Goal: Information Seeking & Learning: Learn about a topic

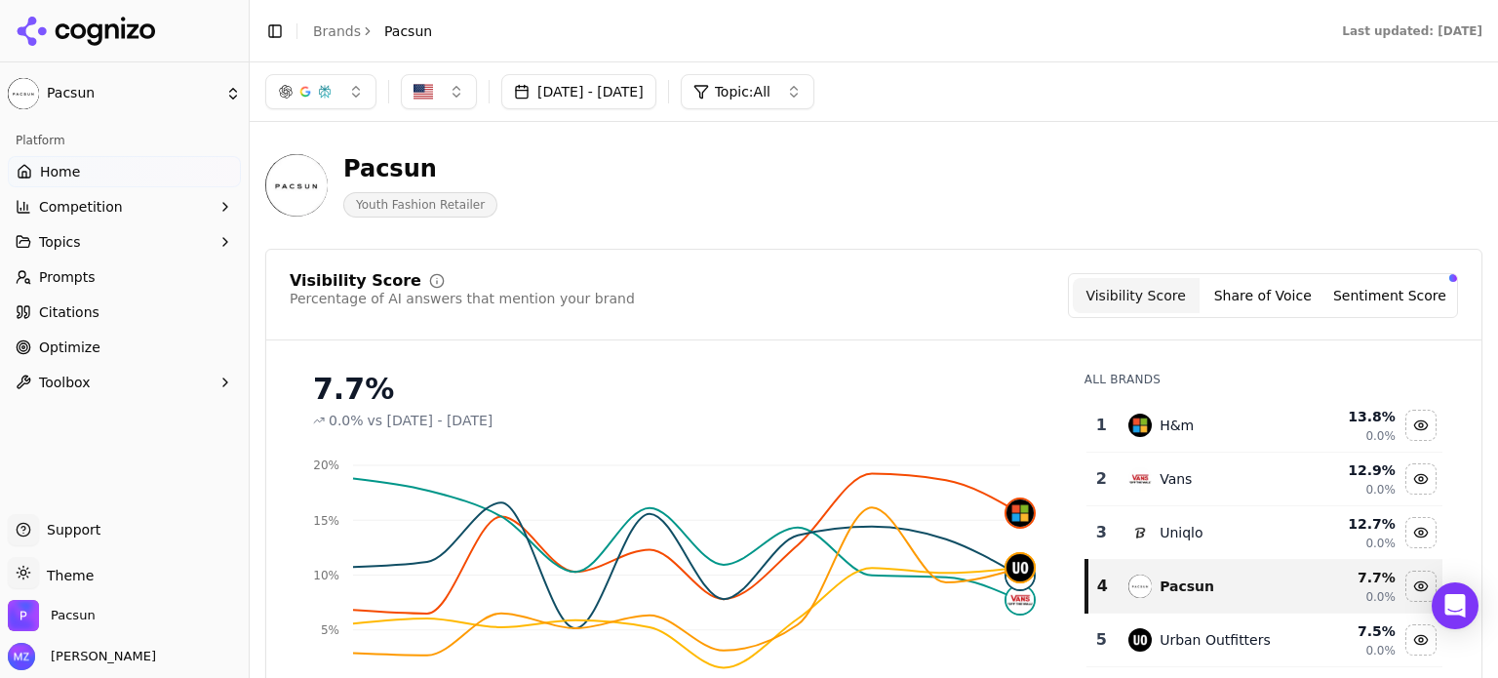
click at [352, 99] on button "button" at bounding box center [320, 91] width 111 height 35
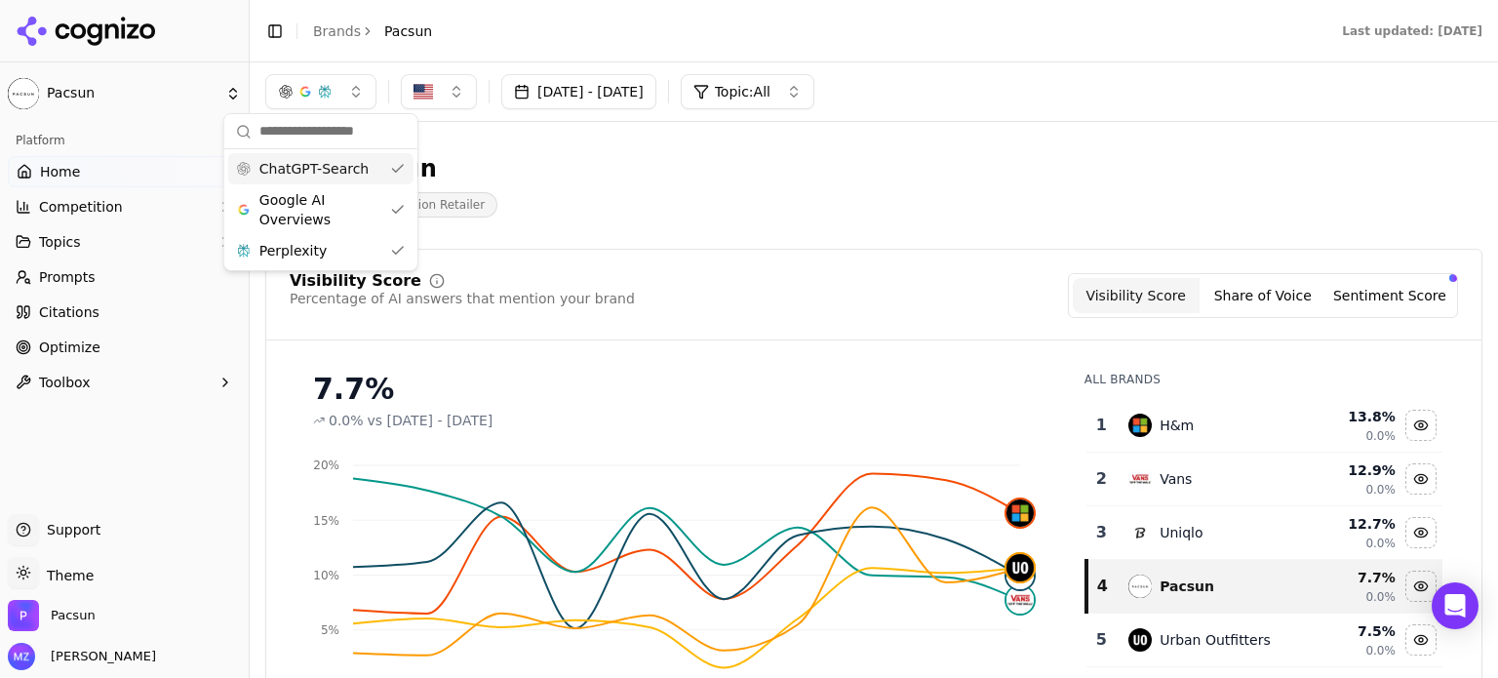
click at [716, 139] on div "Pacsun Youth Fashion Retailer" at bounding box center [873, 186] width 1217 height 96
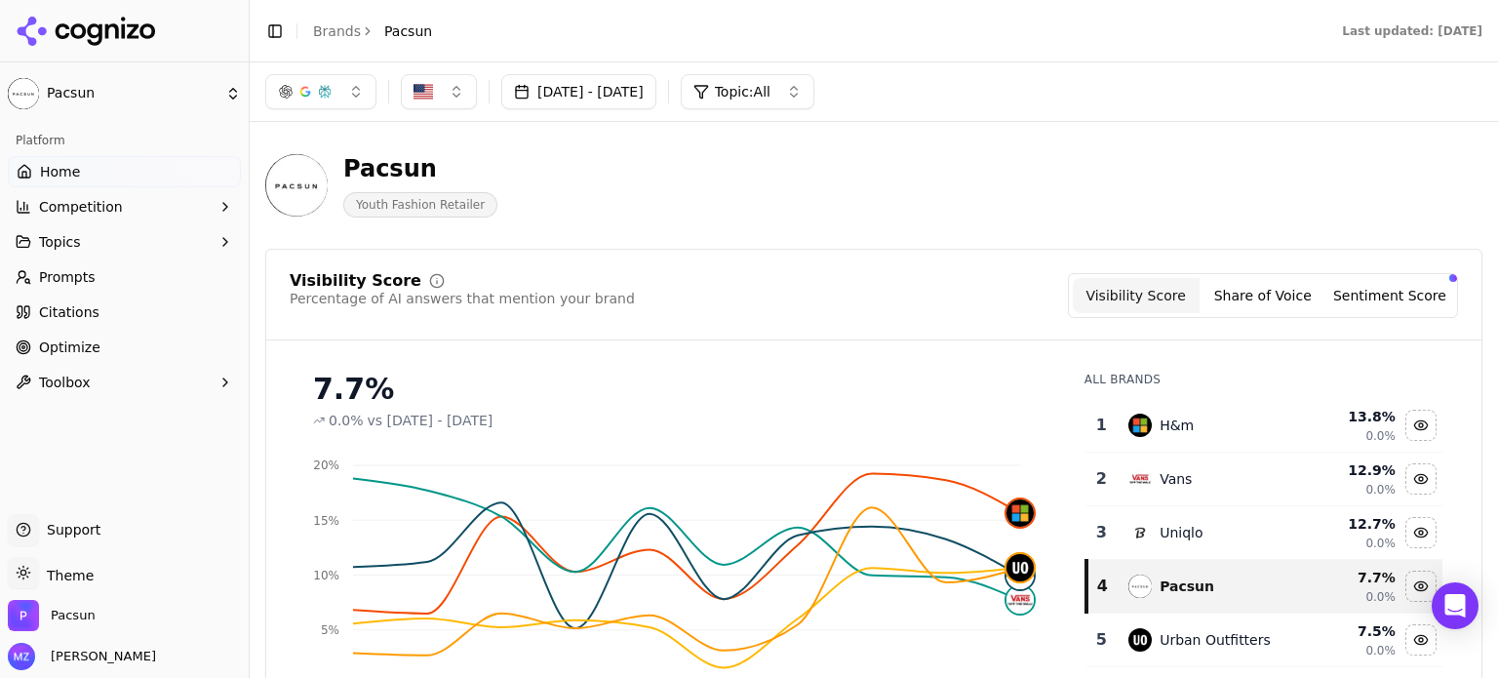
click at [344, 77] on button "button" at bounding box center [320, 91] width 111 height 35
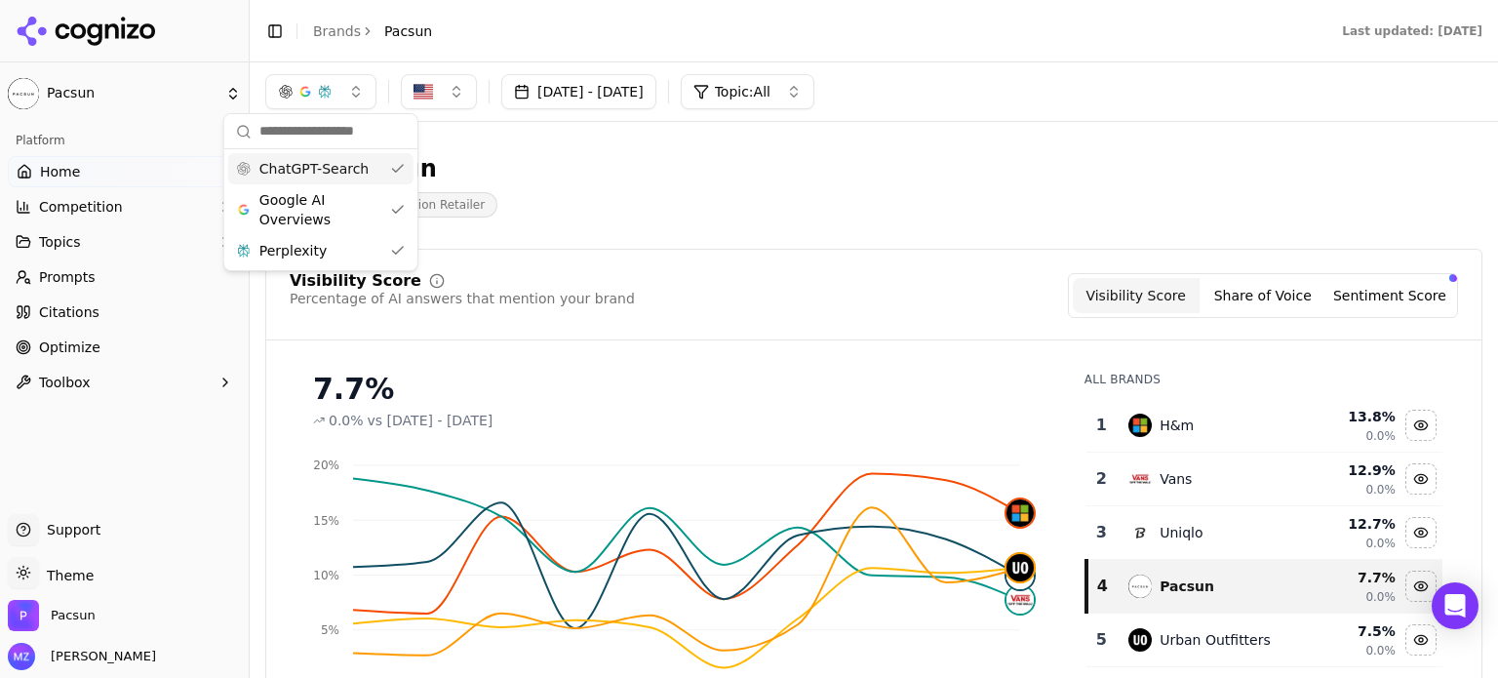
click at [991, 228] on div "Pacsun Youth Fashion Retailer" at bounding box center [873, 186] width 1217 height 96
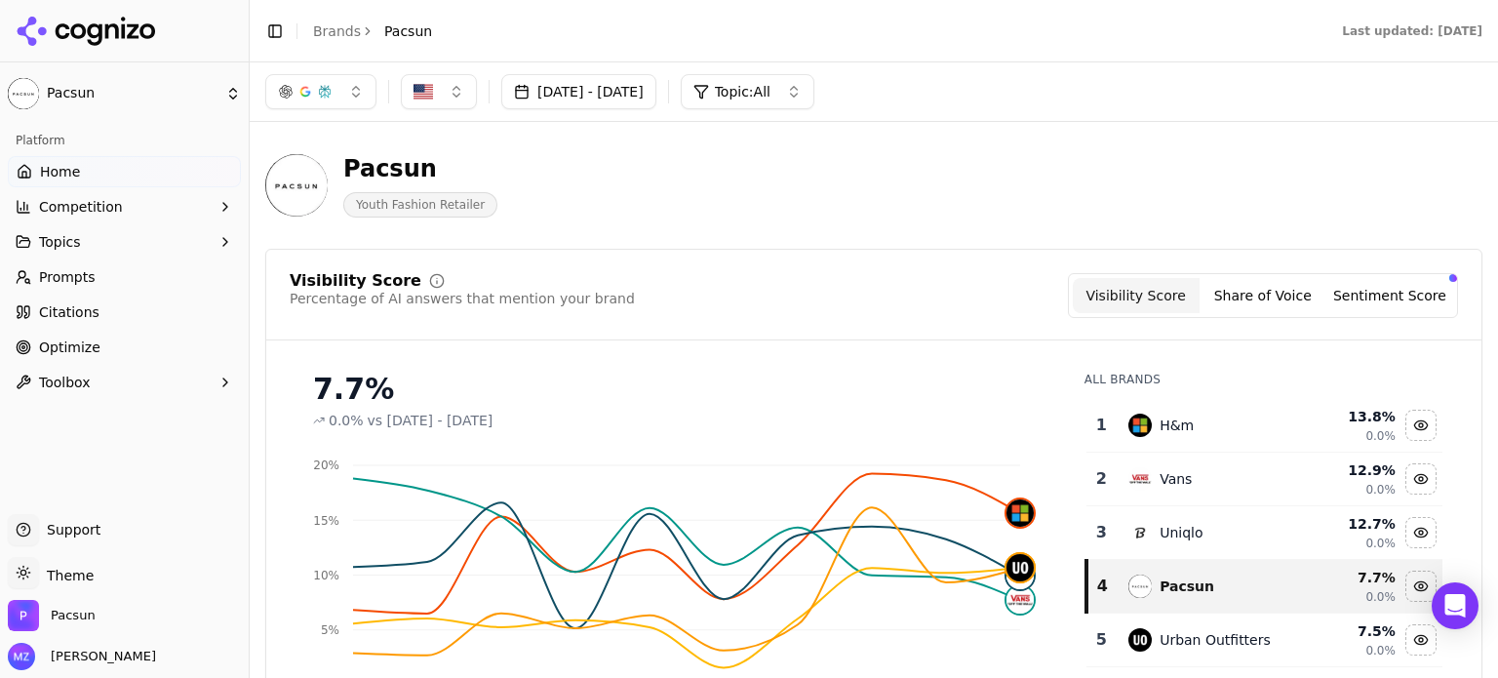
click at [359, 99] on button "button" at bounding box center [320, 91] width 111 height 35
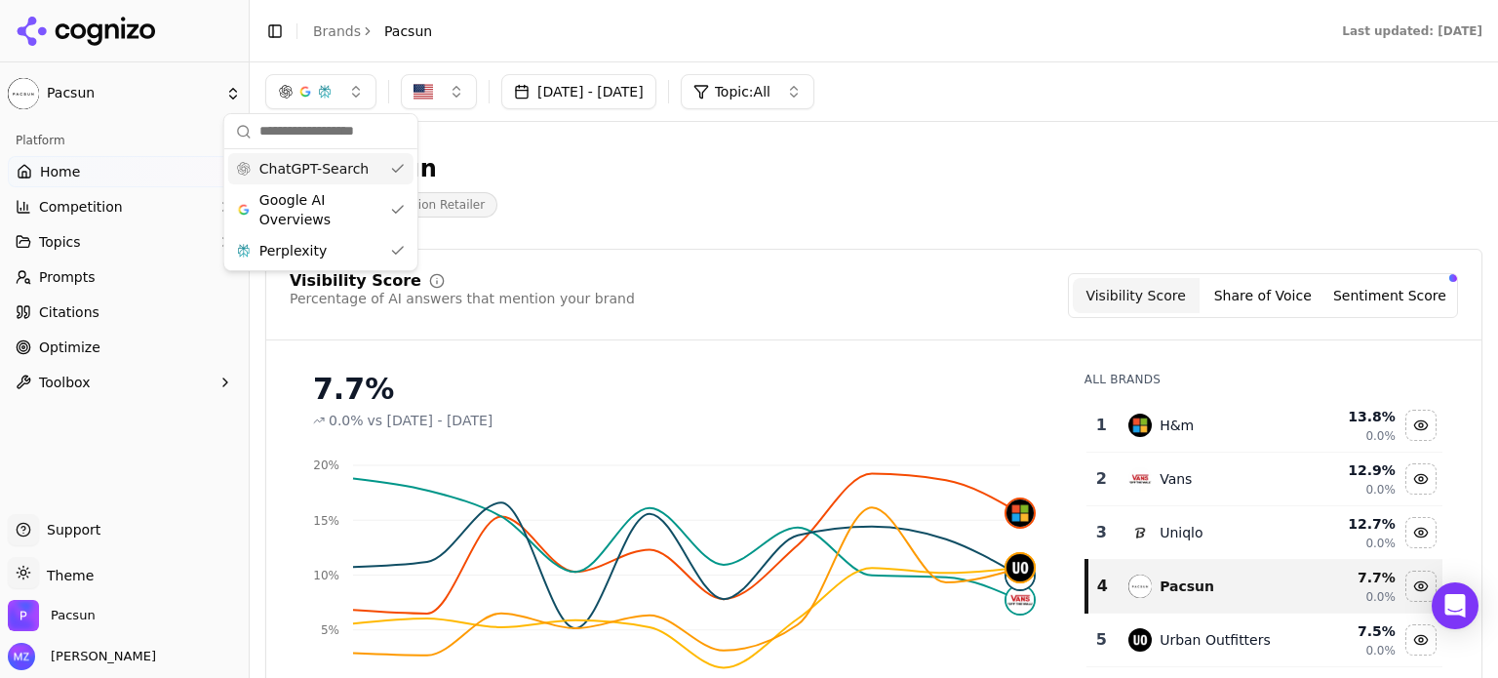
click at [359, 99] on button "button" at bounding box center [320, 91] width 111 height 35
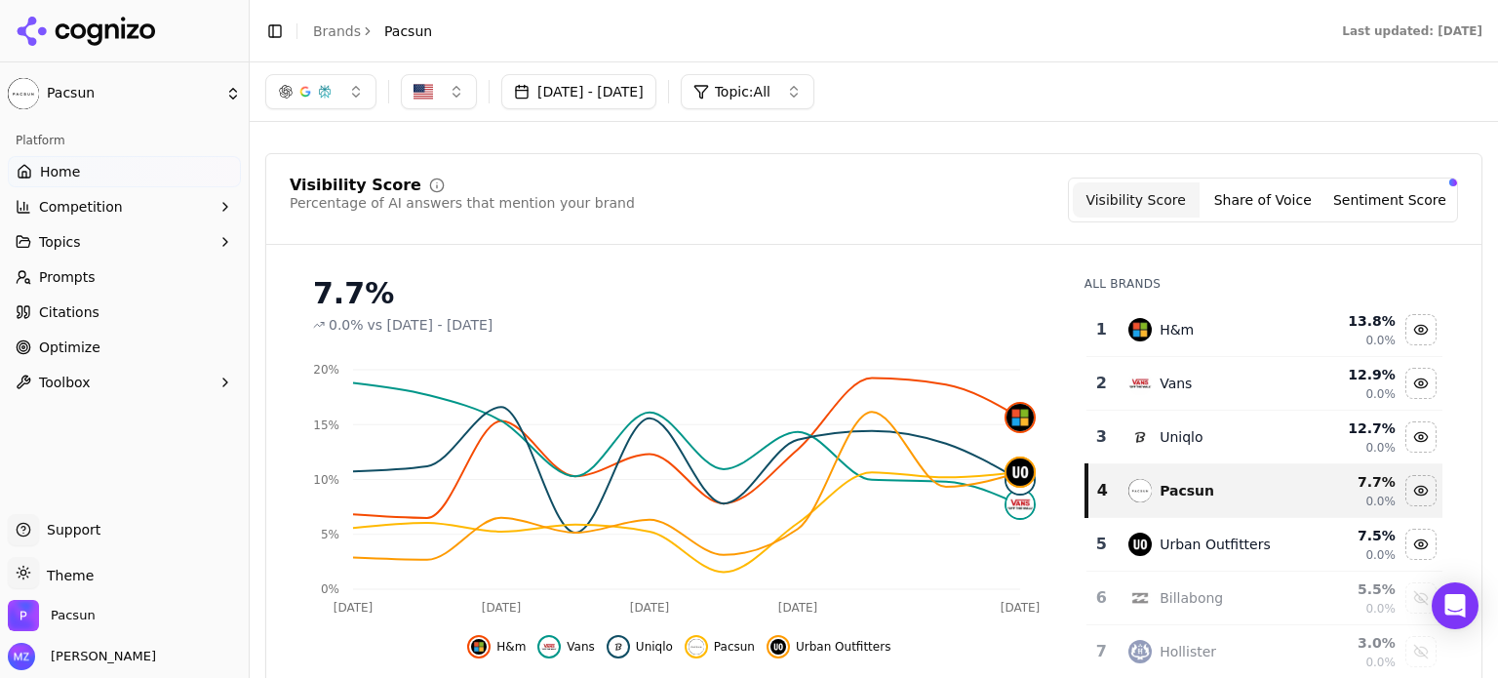
scroll to position [97, 0]
click at [738, 303] on div "7.7%" at bounding box center [679, 292] width 733 height 35
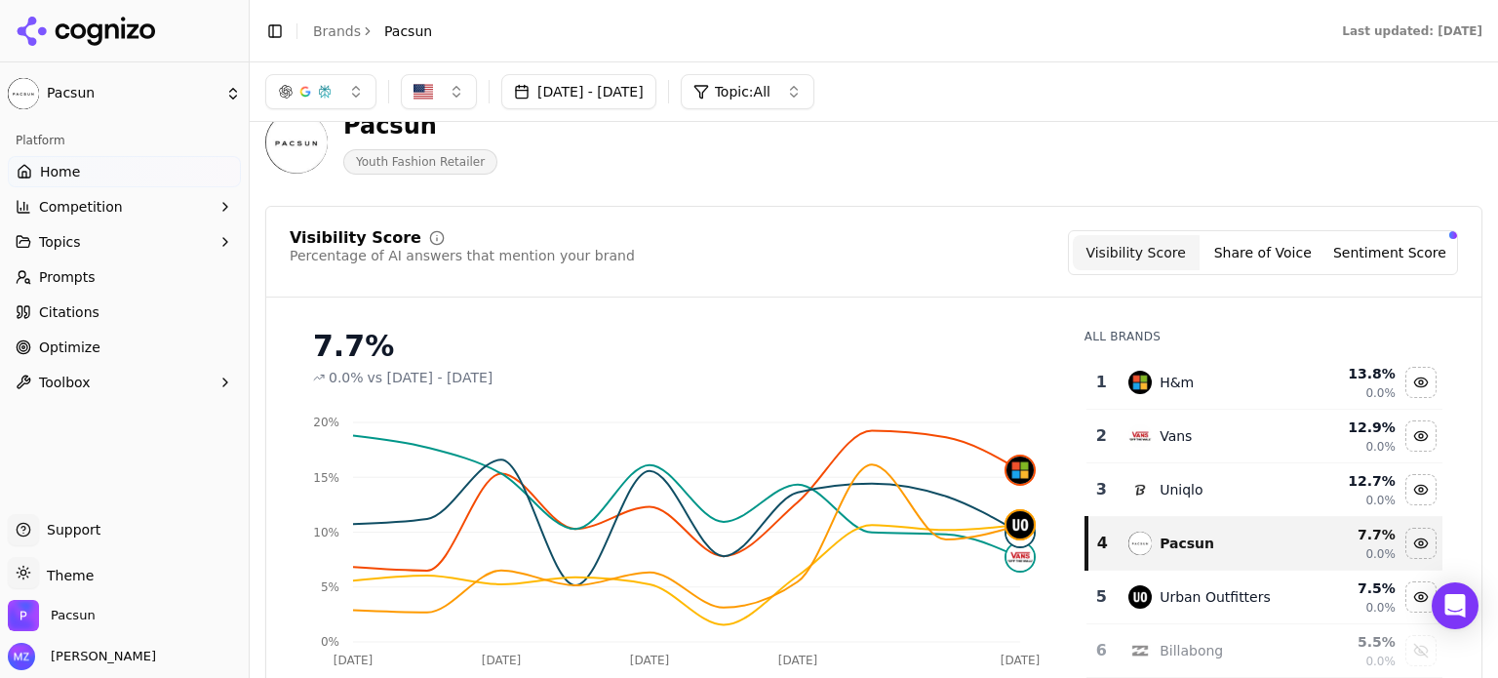
scroll to position [0, 0]
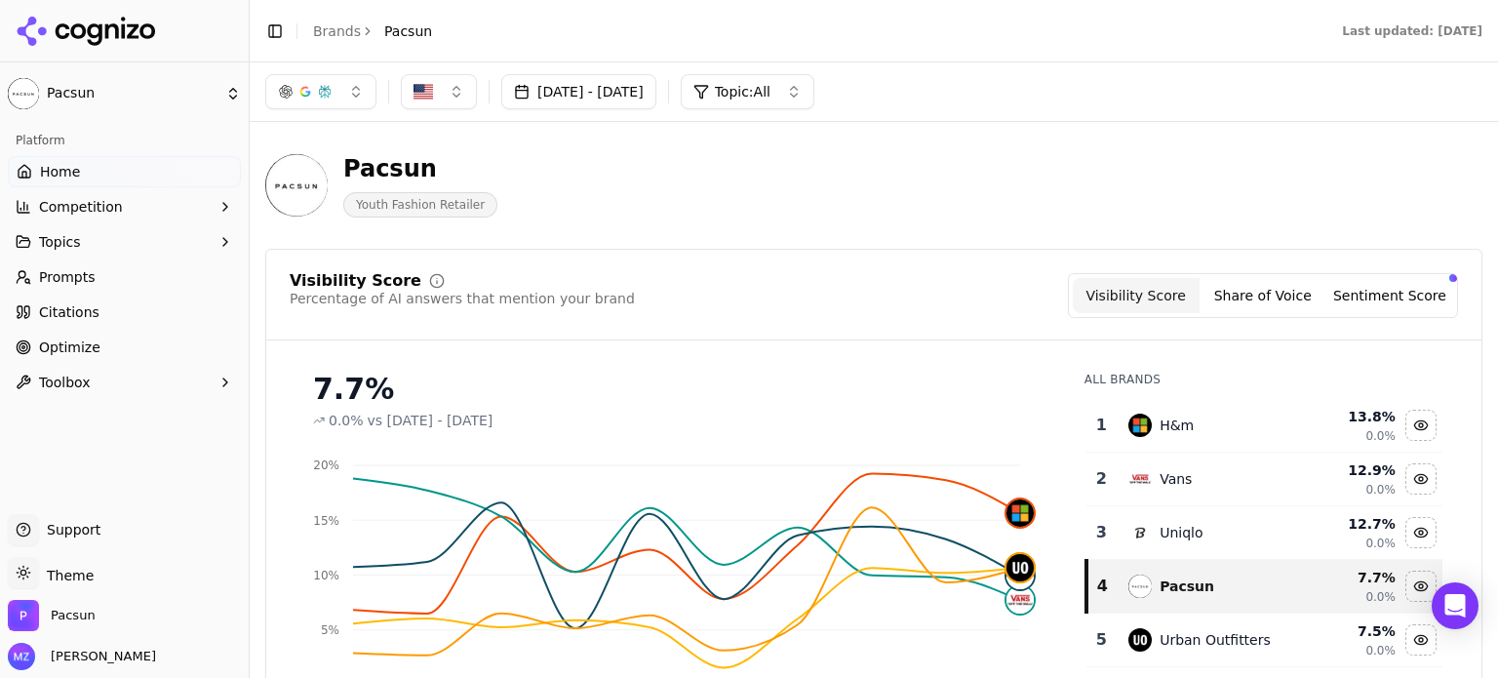
click at [546, 217] on div "Pacsun Youth Fashion Retailer" at bounding box center [702, 185] width 874 height 64
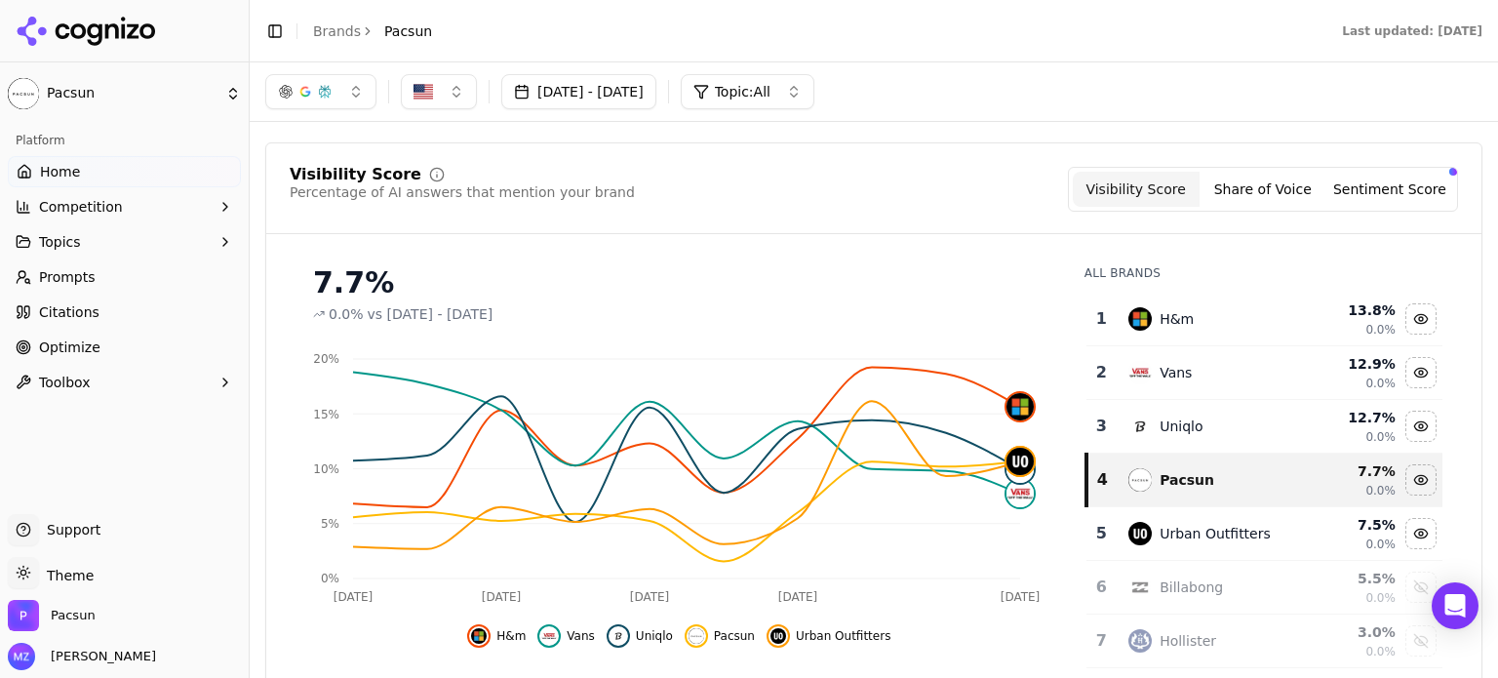
scroll to position [98, 0]
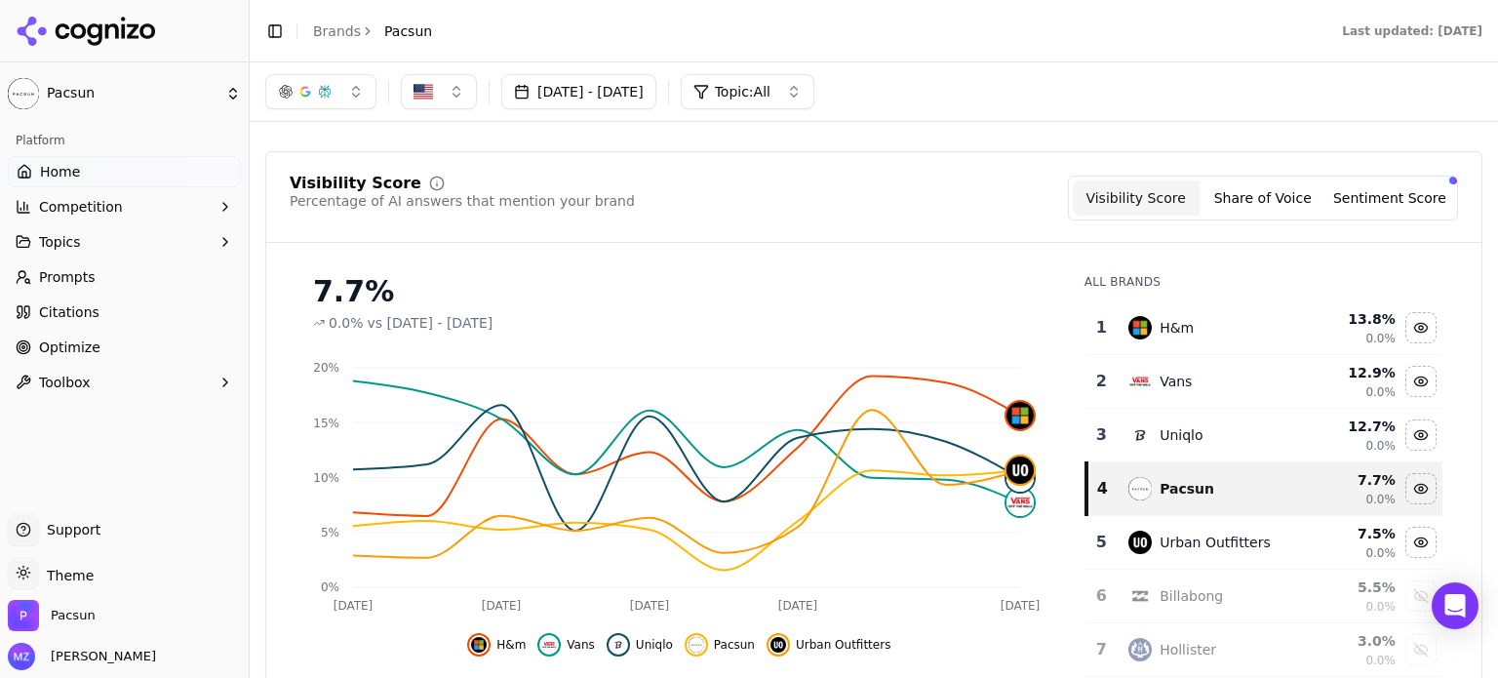
click at [1399, 184] on button "Sentiment Score" at bounding box center [1390, 197] width 127 height 35
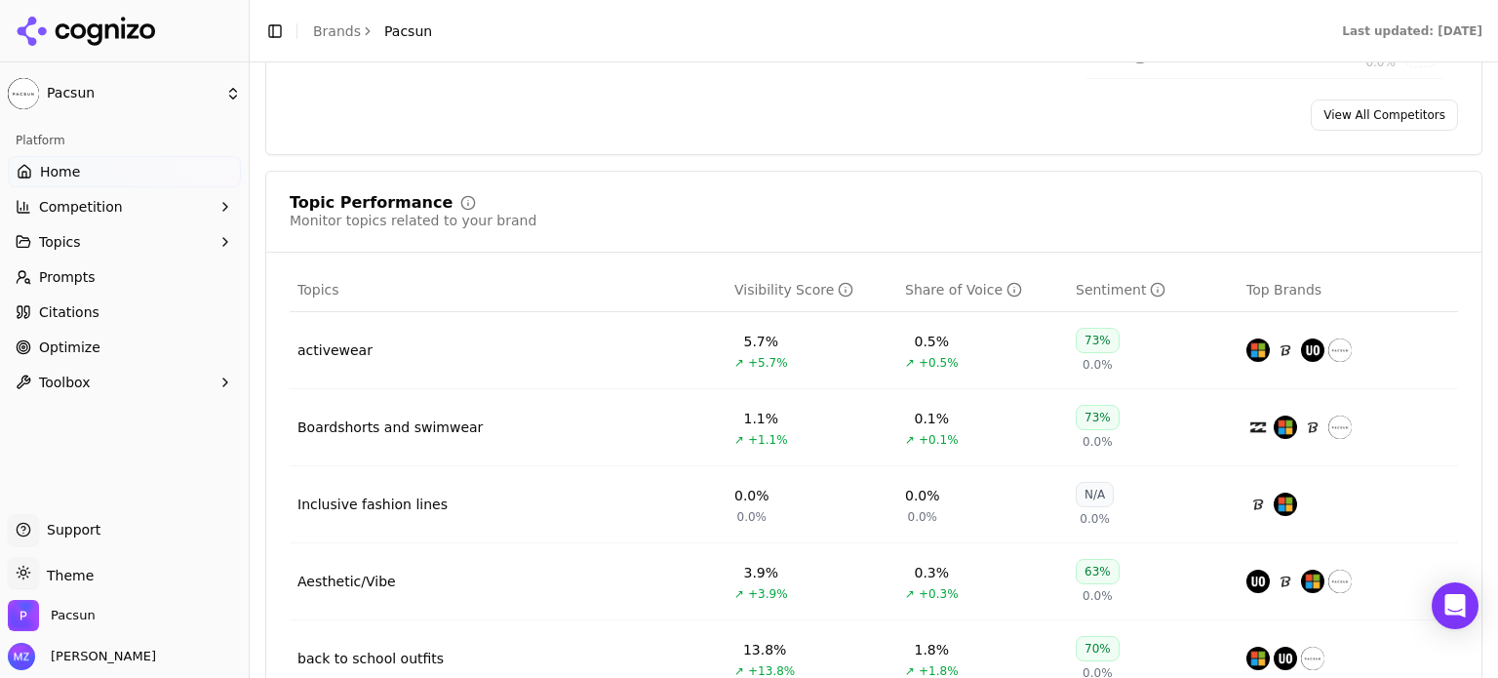
scroll to position [780, 0]
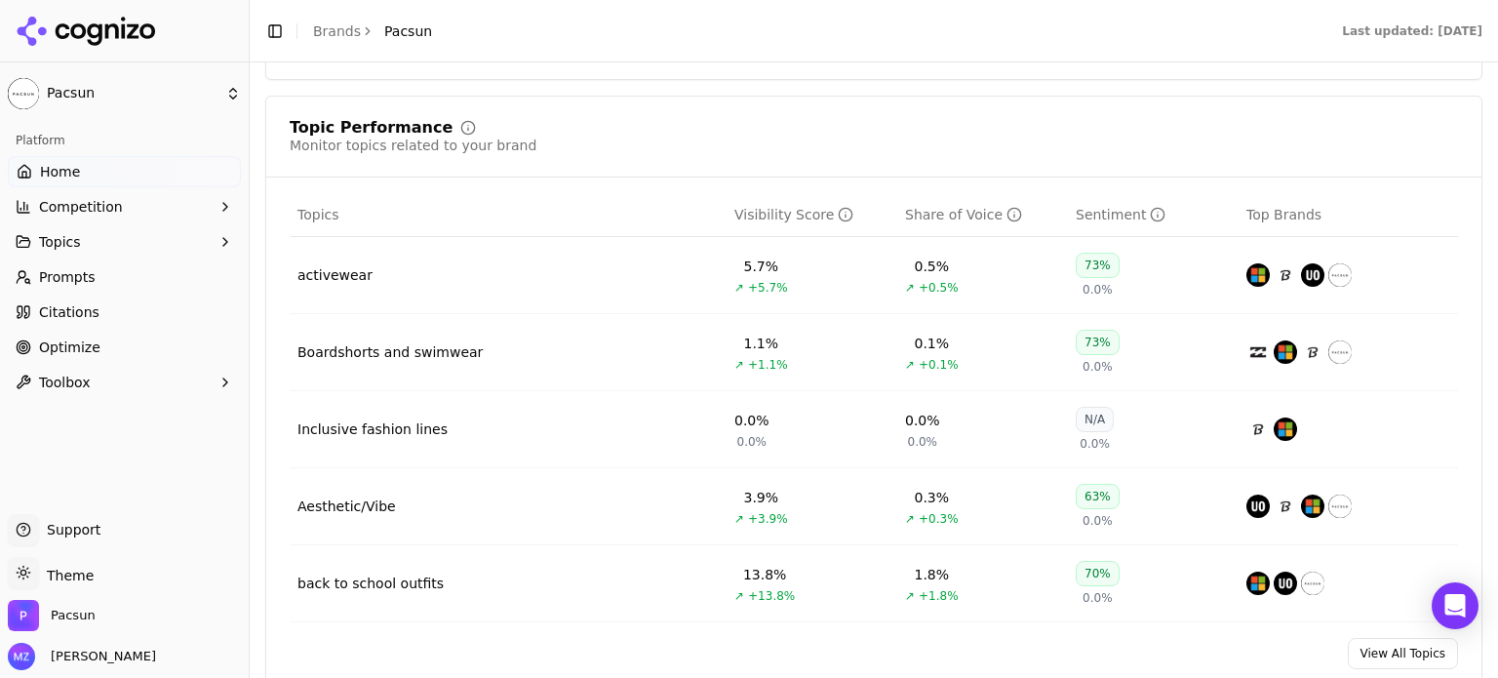
drag, startPoint x: 661, startPoint y: 279, endPoint x: 774, endPoint y: 249, distance: 117.1
click at [663, 277] on td "activewear" at bounding box center [508, 275] width 437 height 77
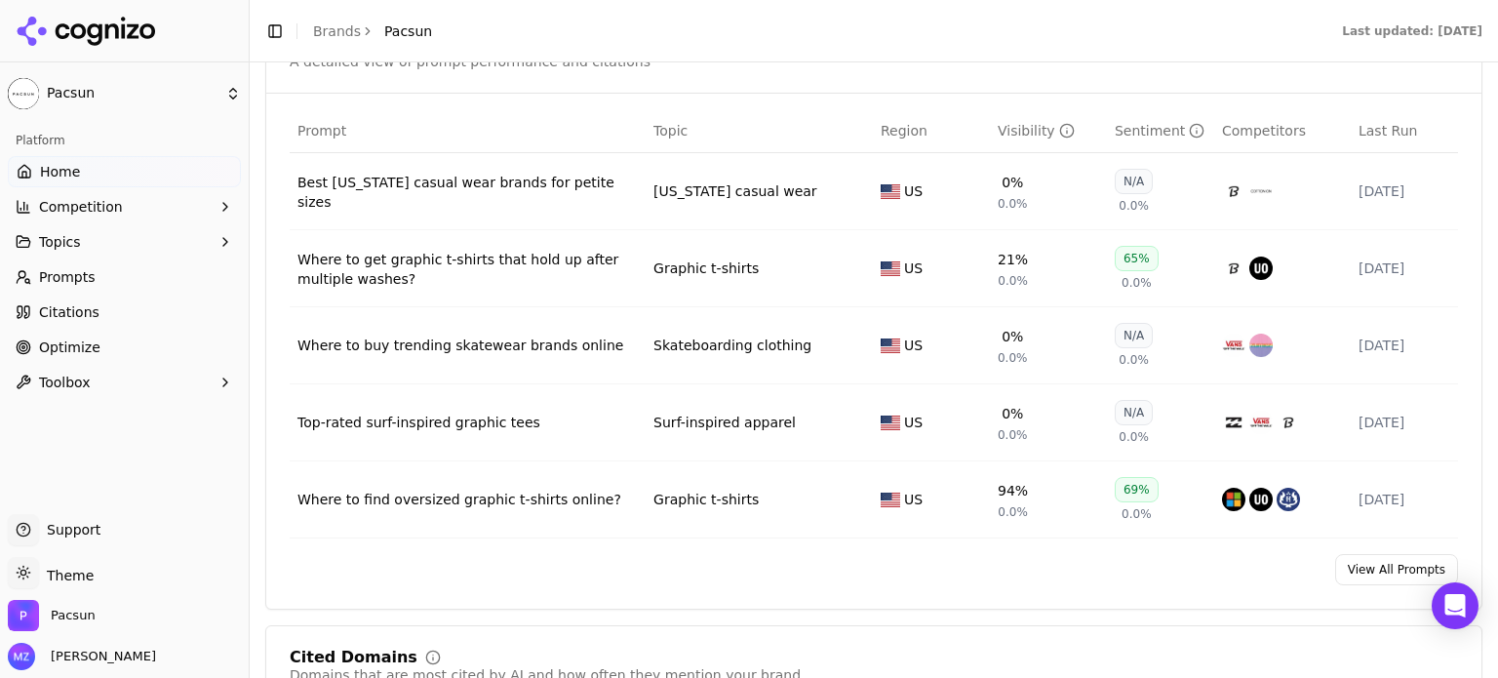
scroll to position [1658, 0]
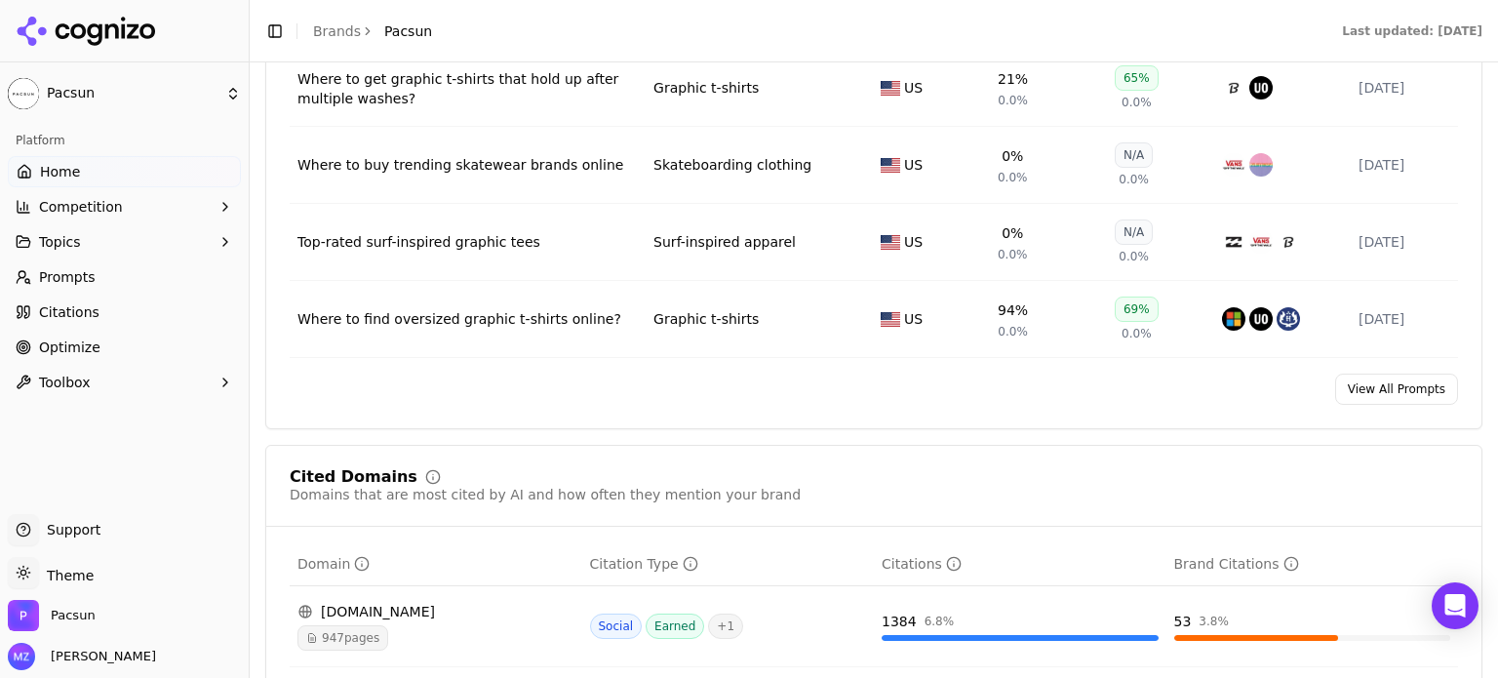
click at [164, 199] on button "Competition" at bounding box center [124, 206] width 233 height 31
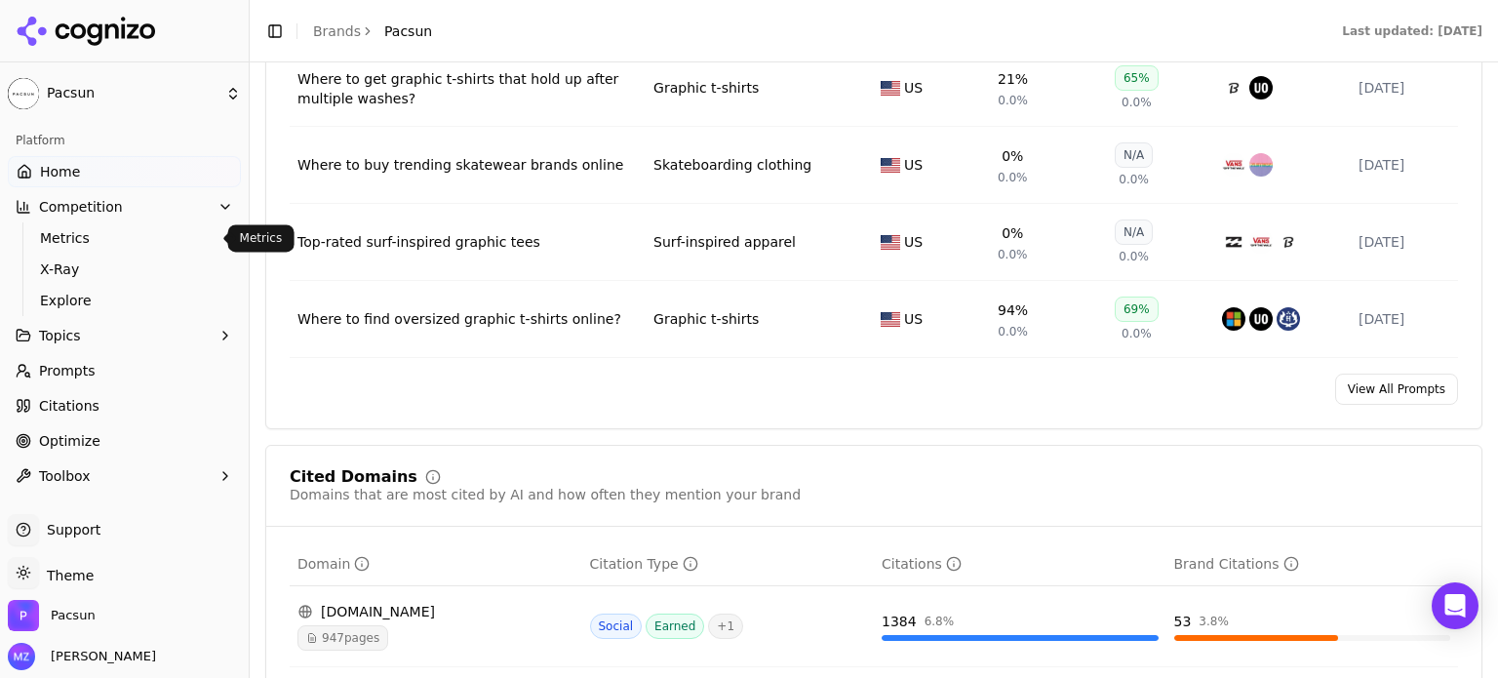
click at [132, 225] on link "Metrics" at bounding box center [124, 237] width 185 height 27
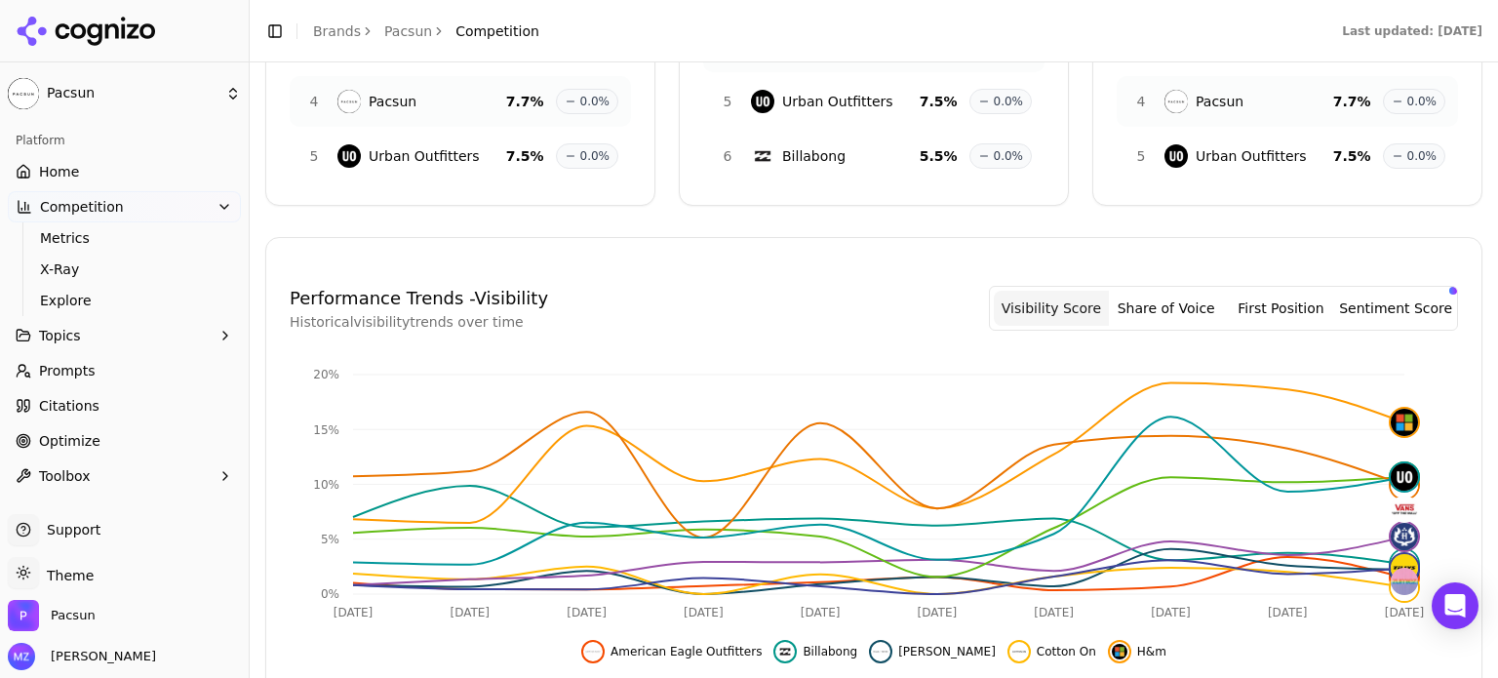
scroll to position [390, 0]
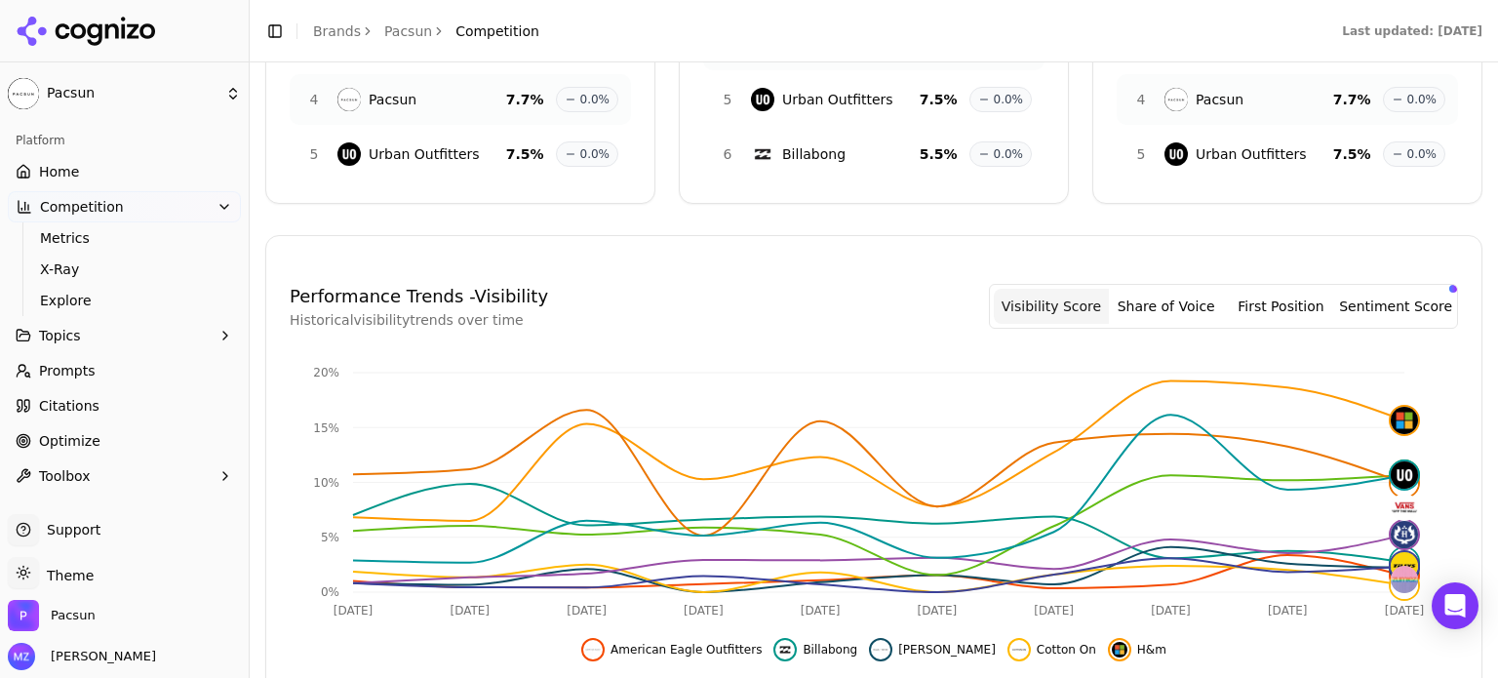
click at [1264, 305] on button "First Position" at bounding box center [1281, 306] width 115 height 35
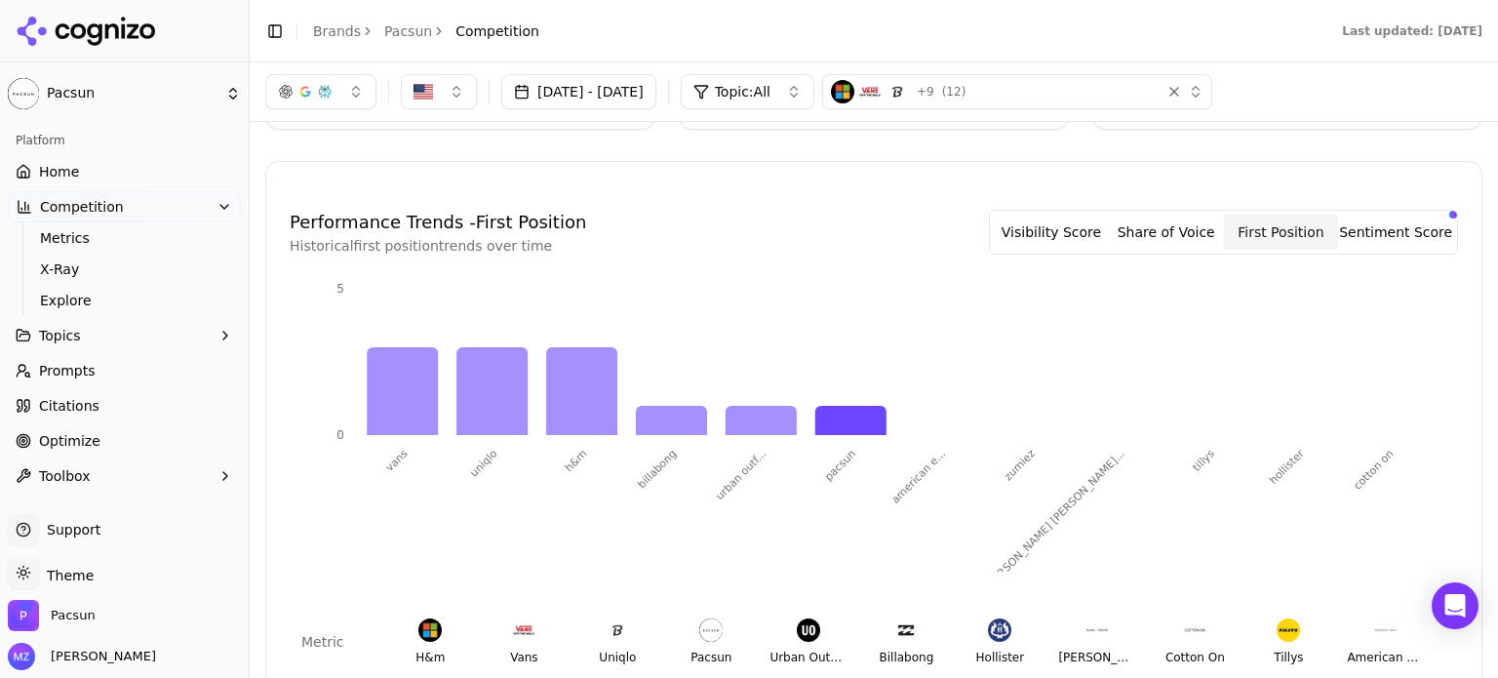
scroll to position [336, 0]
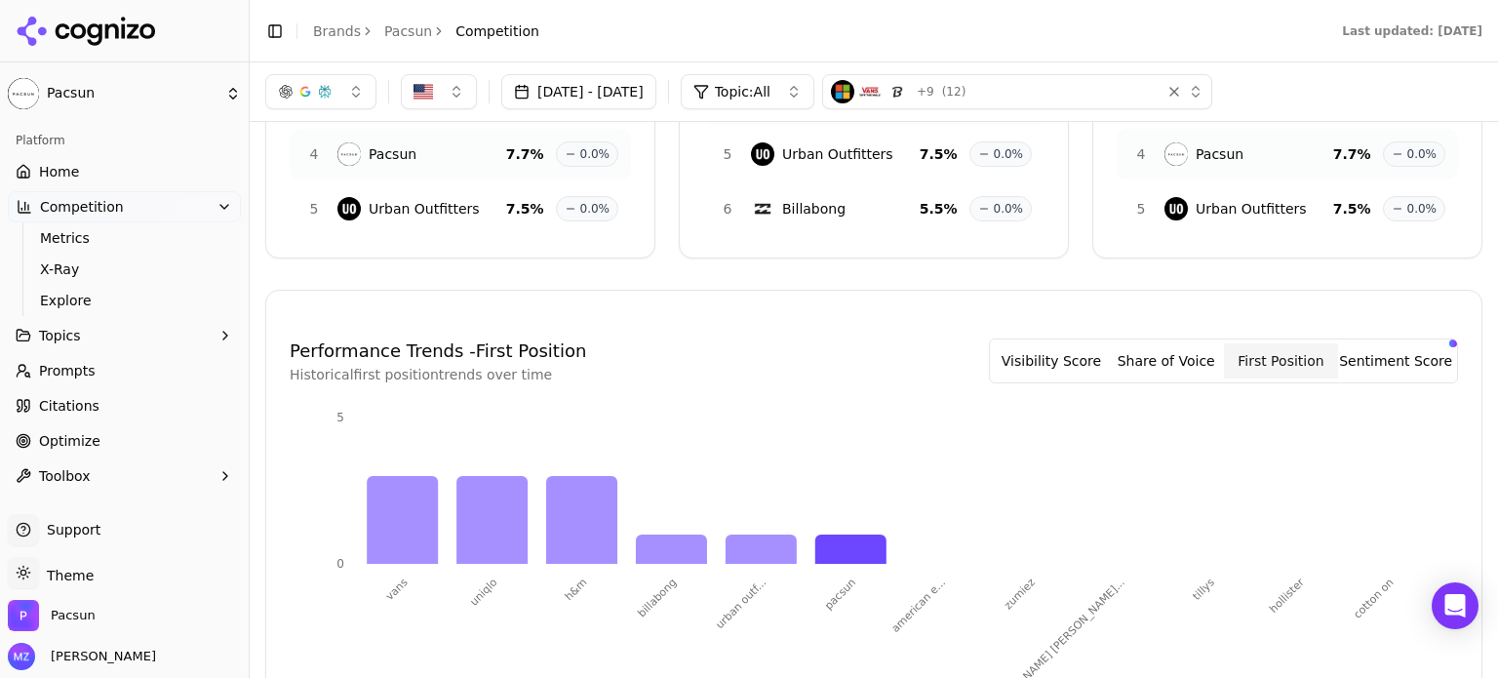
click at [1363, 350] on button "Sentiment Score" at bounding box center [1395, 360] width 115 height 35
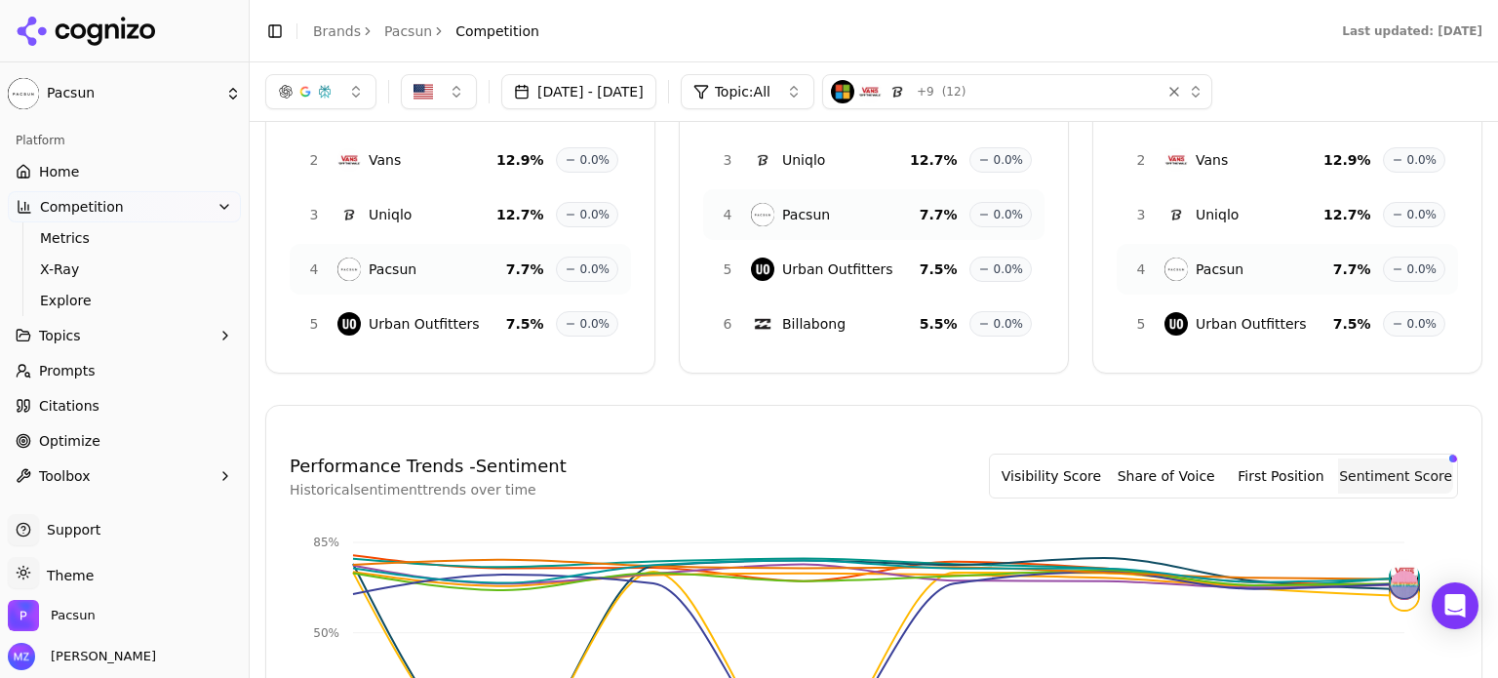
scroll to position [156, 0]
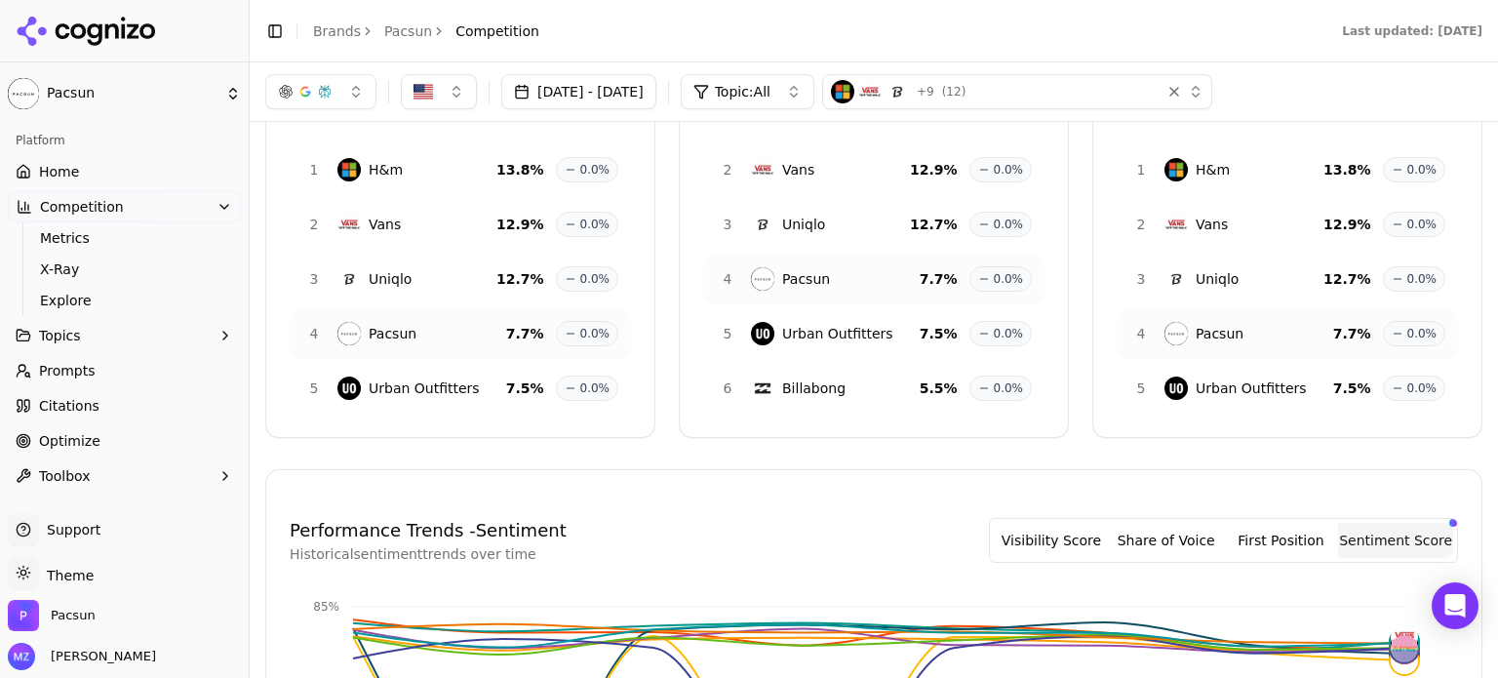
click at [322, 107] on button "button" at bounding box center [320, 91] width 111 height 35
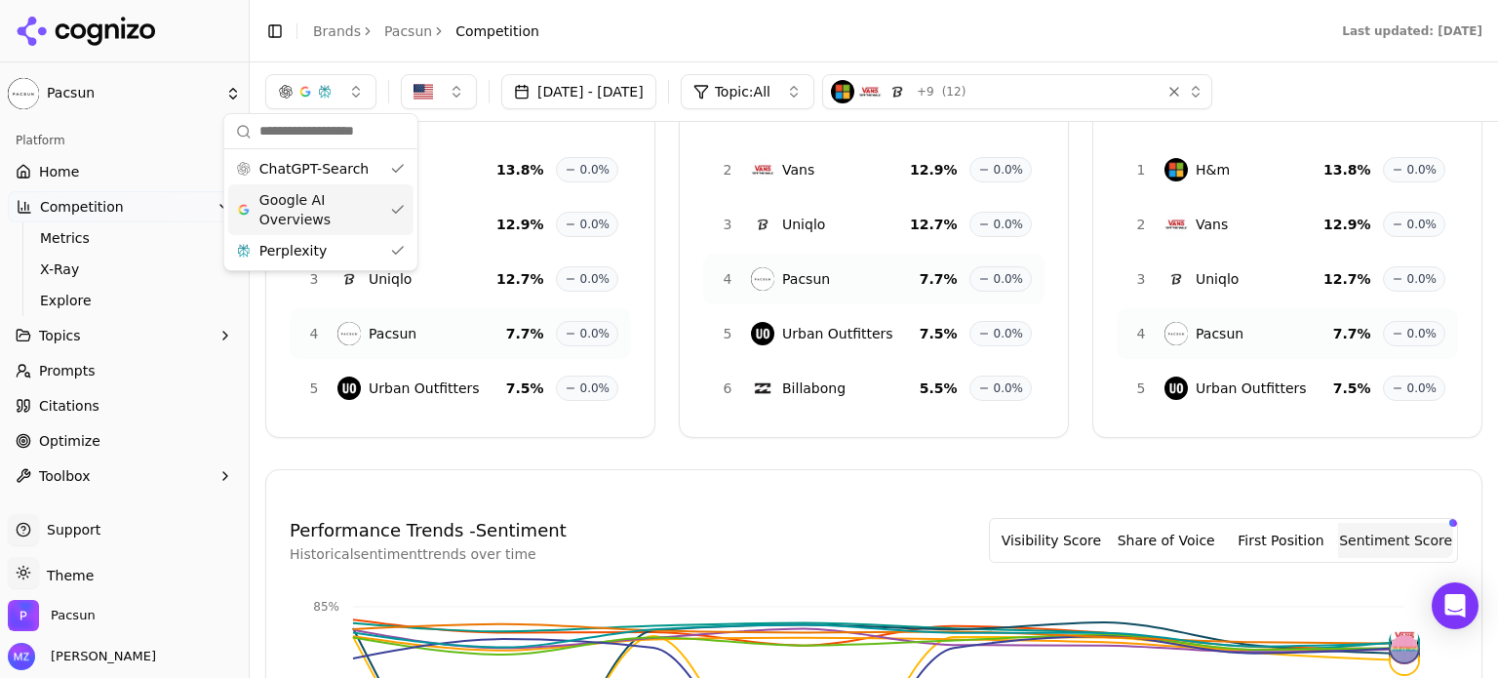
click at [657, 327] on div "Top Brands 1 H&m 13.8 % 0.0% 2 Vans 12.9 % 0.0% 3 Uniqlo 12.7 % 0.0% 4 Pacsun 7…" at bounding box center [873, 252] width 1217 height 371
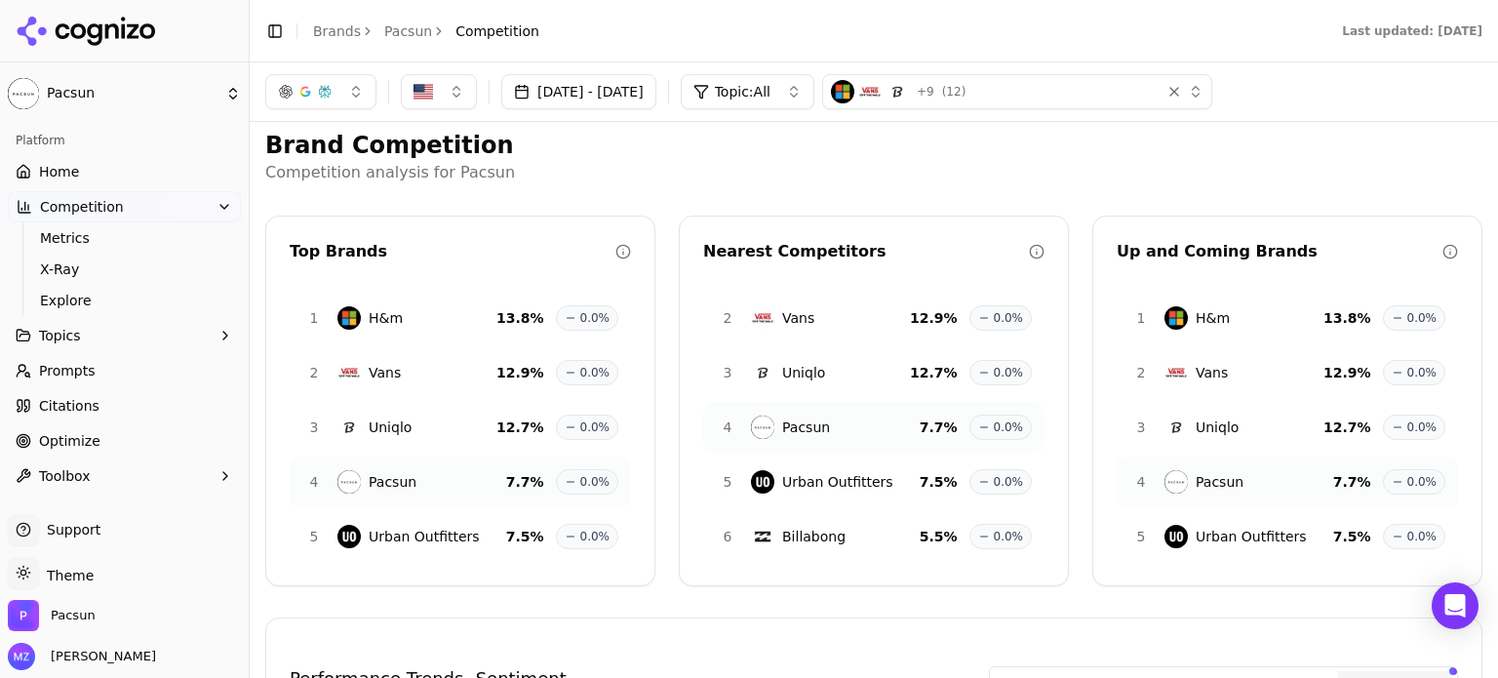
scroll to position [0, 0]
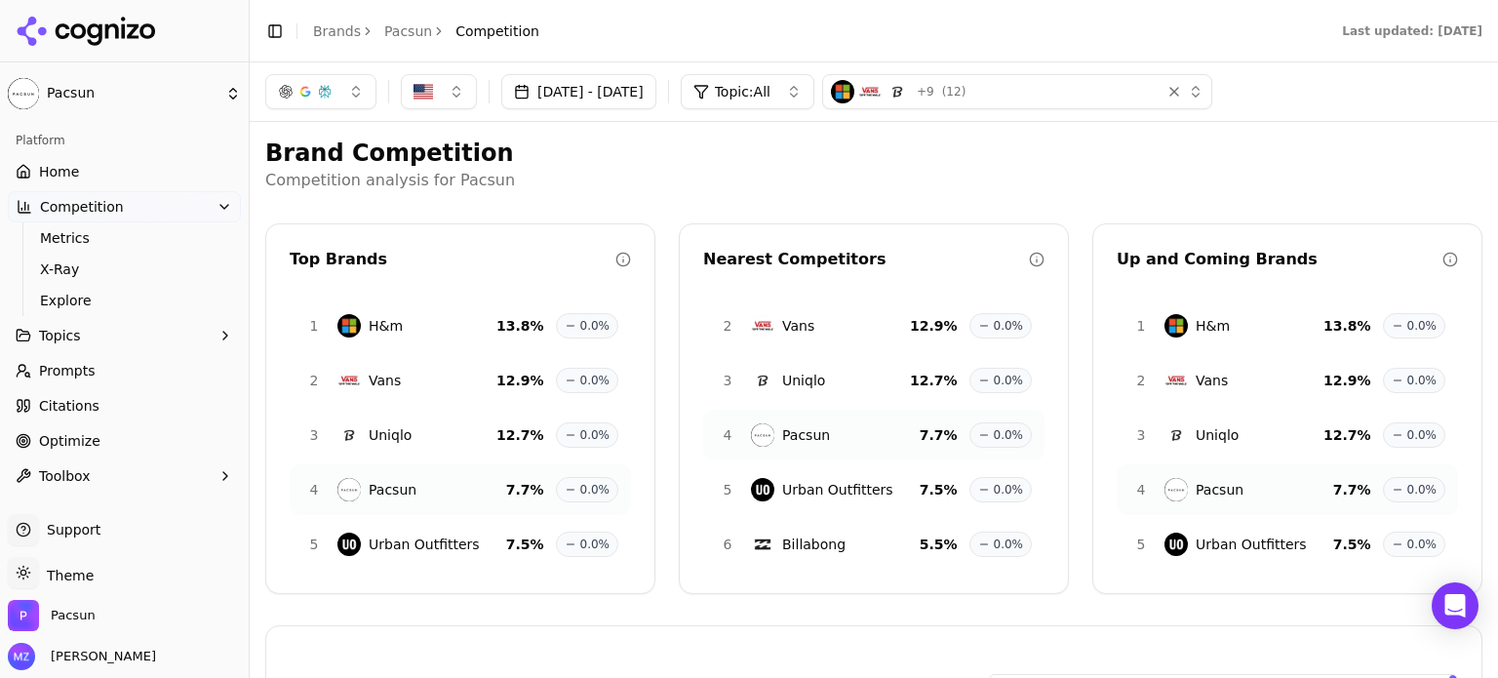
click at [1153, 100] on div "+ 9 ( 12 )" at bounding box center [992, 91] width 322 height 23
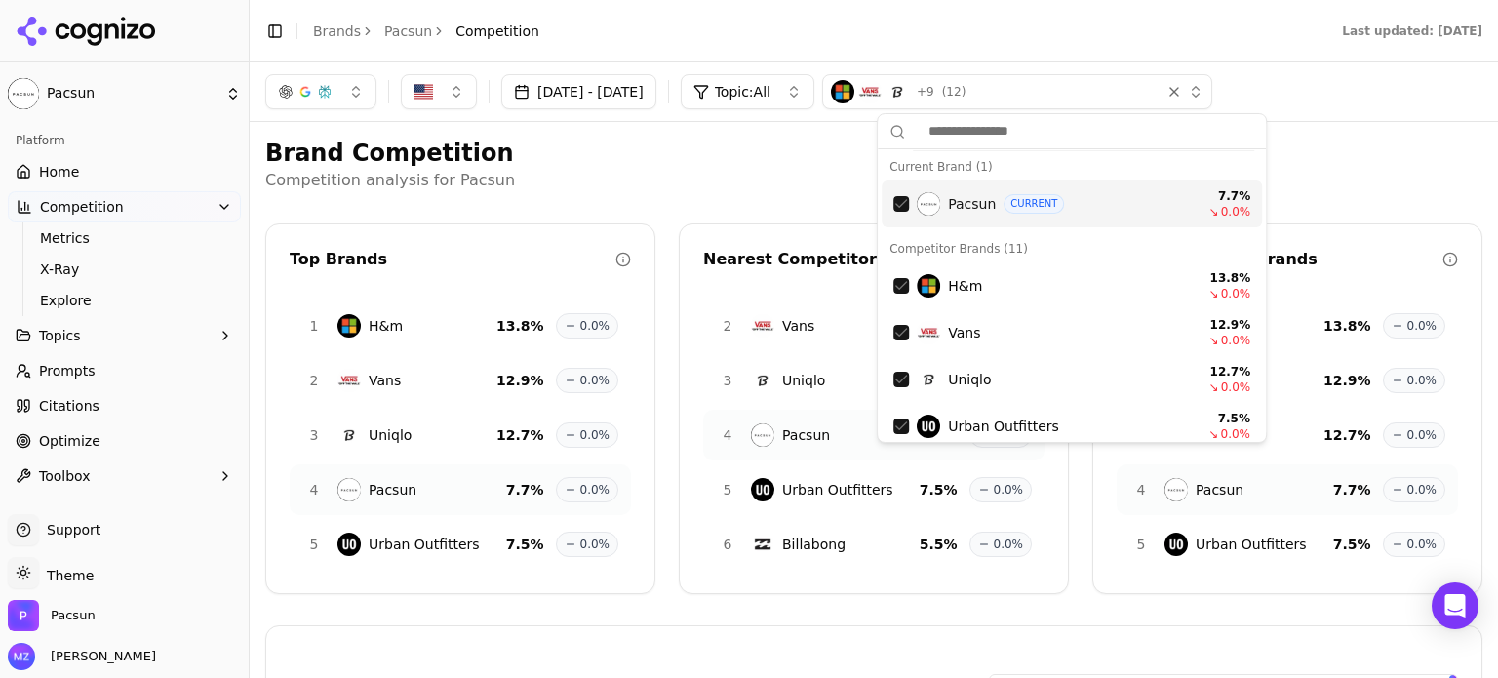
click at [1299, 185] on p "Competition analysis for Pacsun" at bounding box center [873, 180] width 1217 height 23
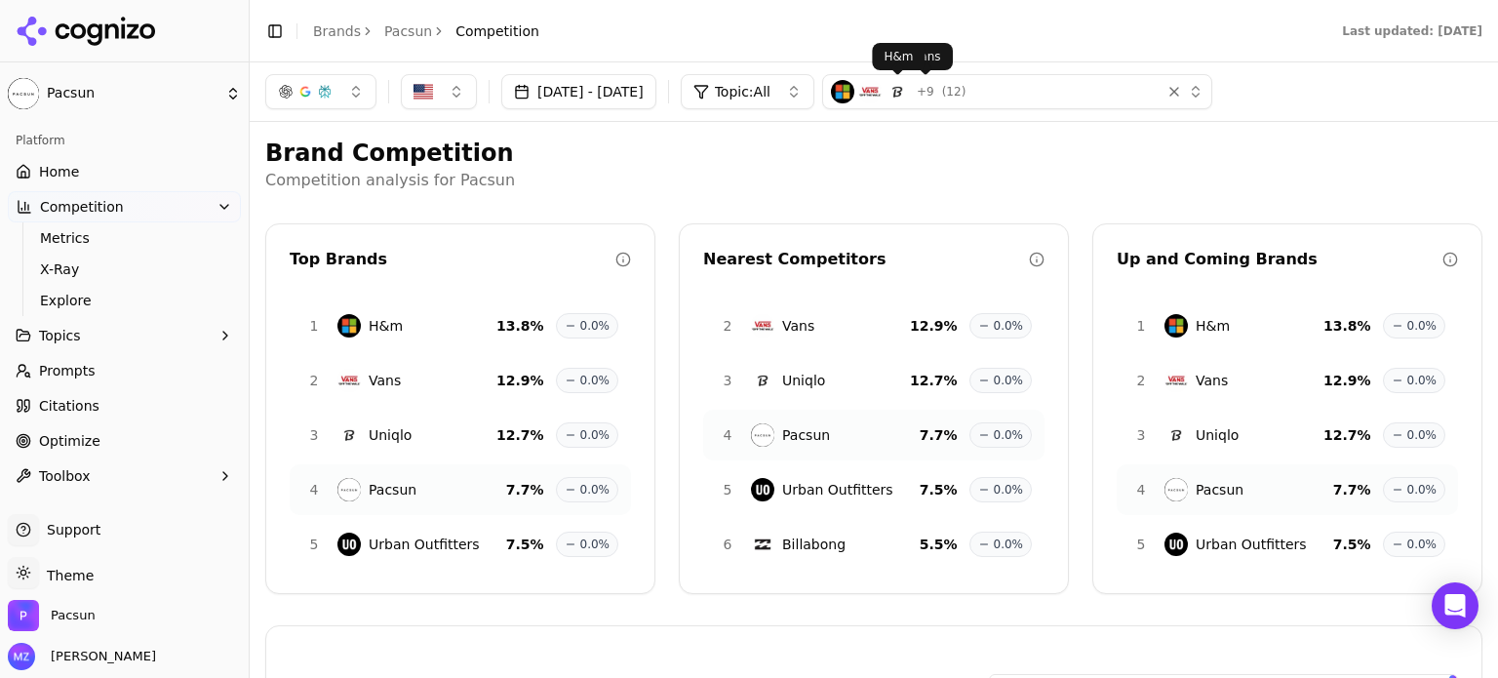
click at [771, 99] on span "Topic: All" at bounding box center [743, 92] width 56 height 20
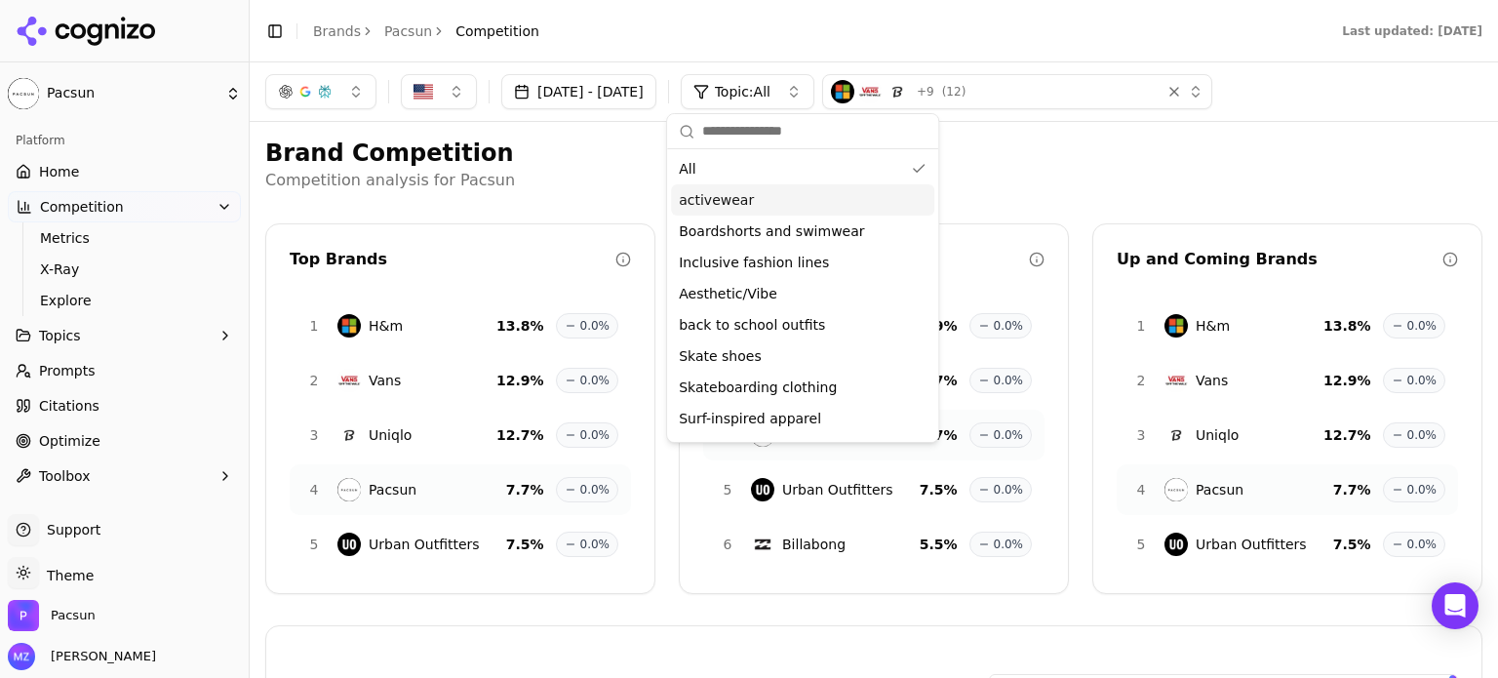
click at [792, 214] on div "activewear" at bounding box center [802, 199] width 263 height 31
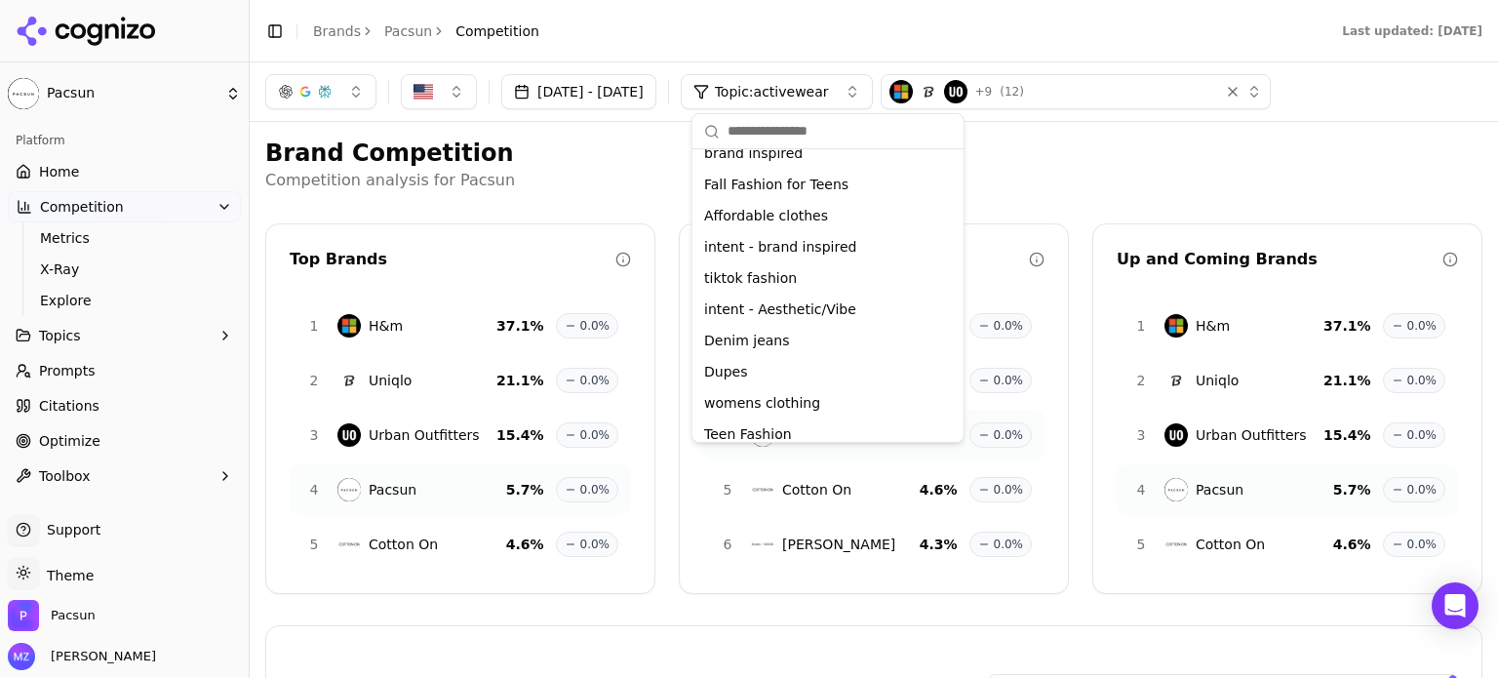
scroll to position [558, 0]
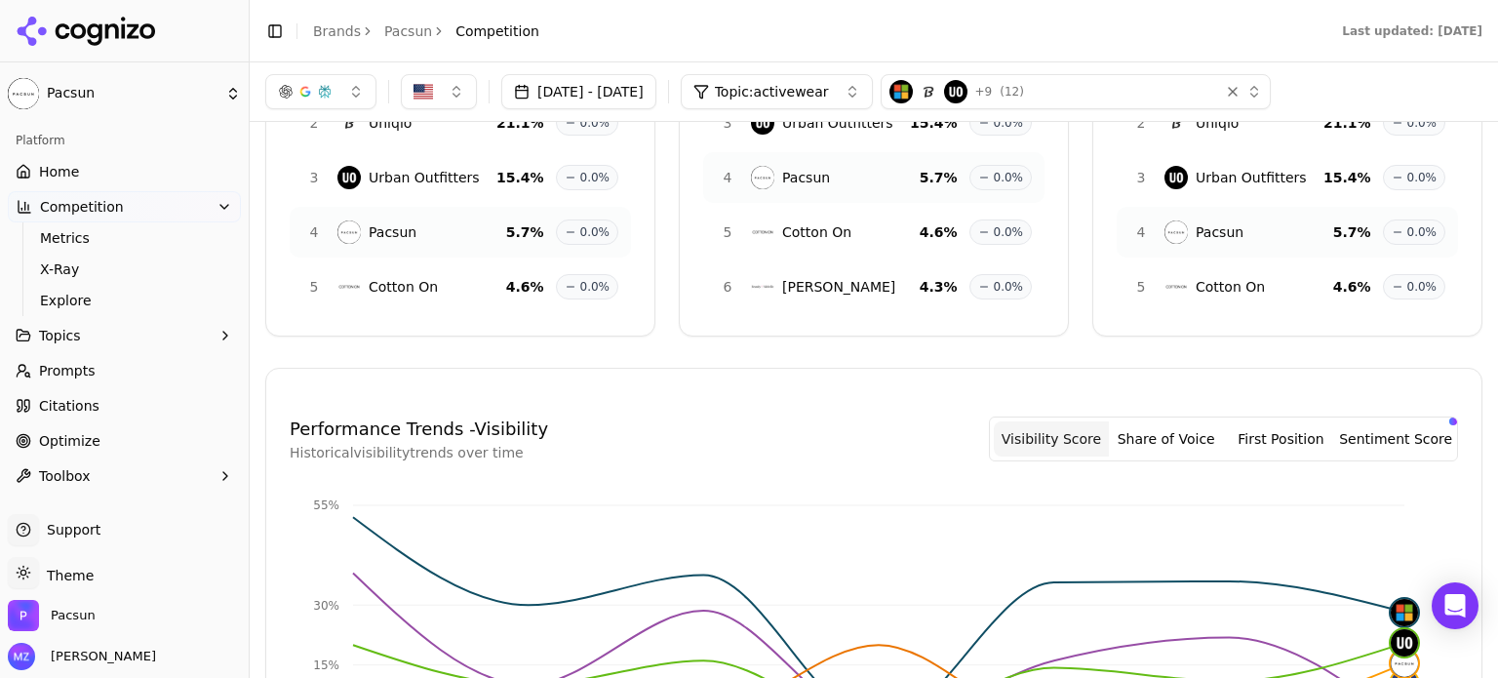
scroll to position [254, 0]
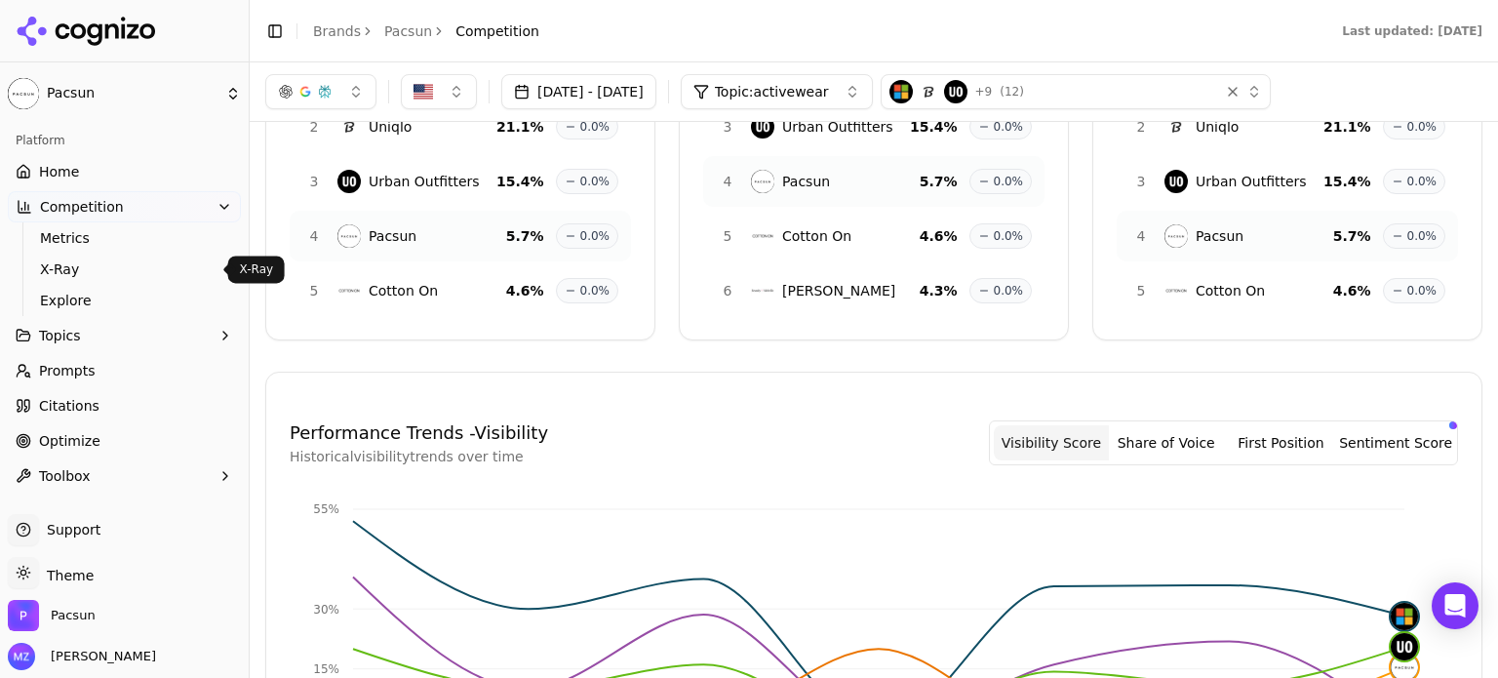
click at [92, 272] on span "X-Ray" at bounding box center [125, 269] width 170 height 20
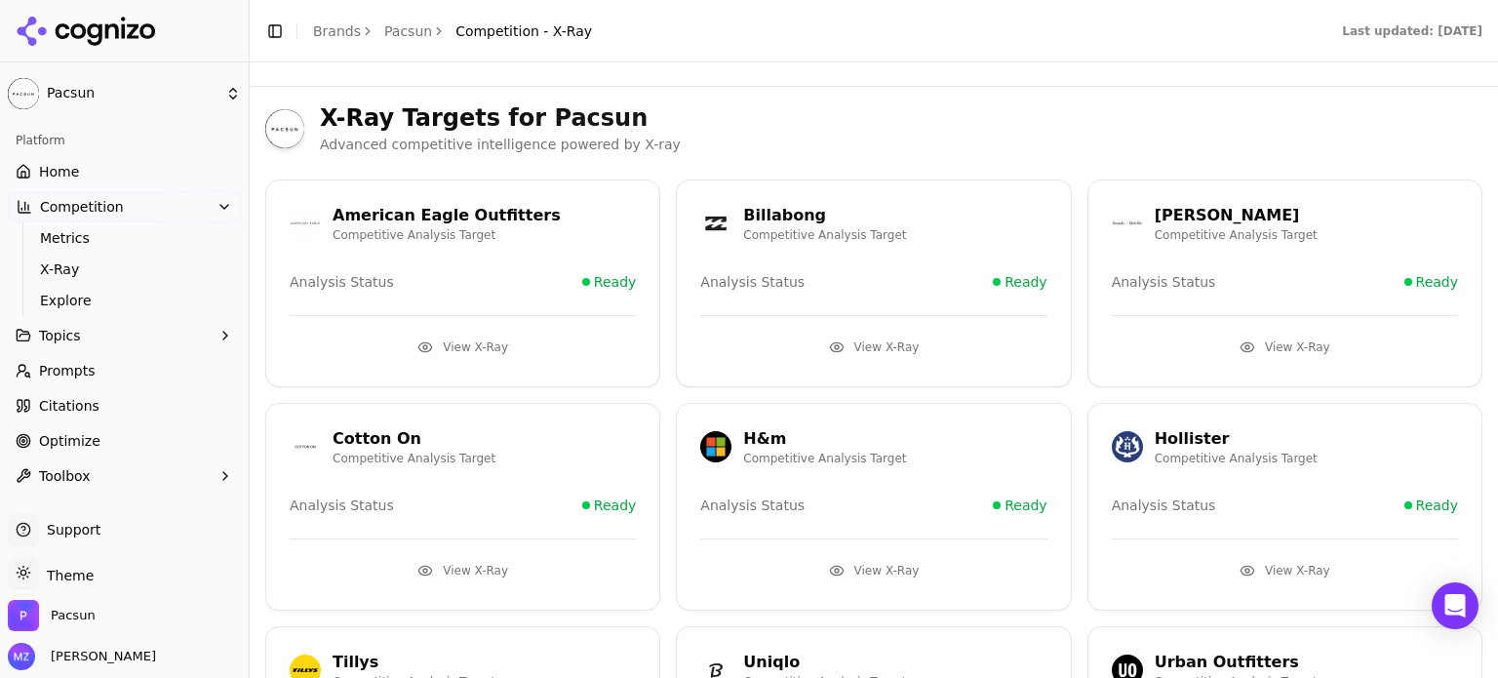
click at [95, 222] on ul "Metrics X-Ray Explore" at bounding box center [125, 269] width 206 height 94
click at [90, 234] on span "Metrics" at bounding box center [125, 238] width 170 height 20
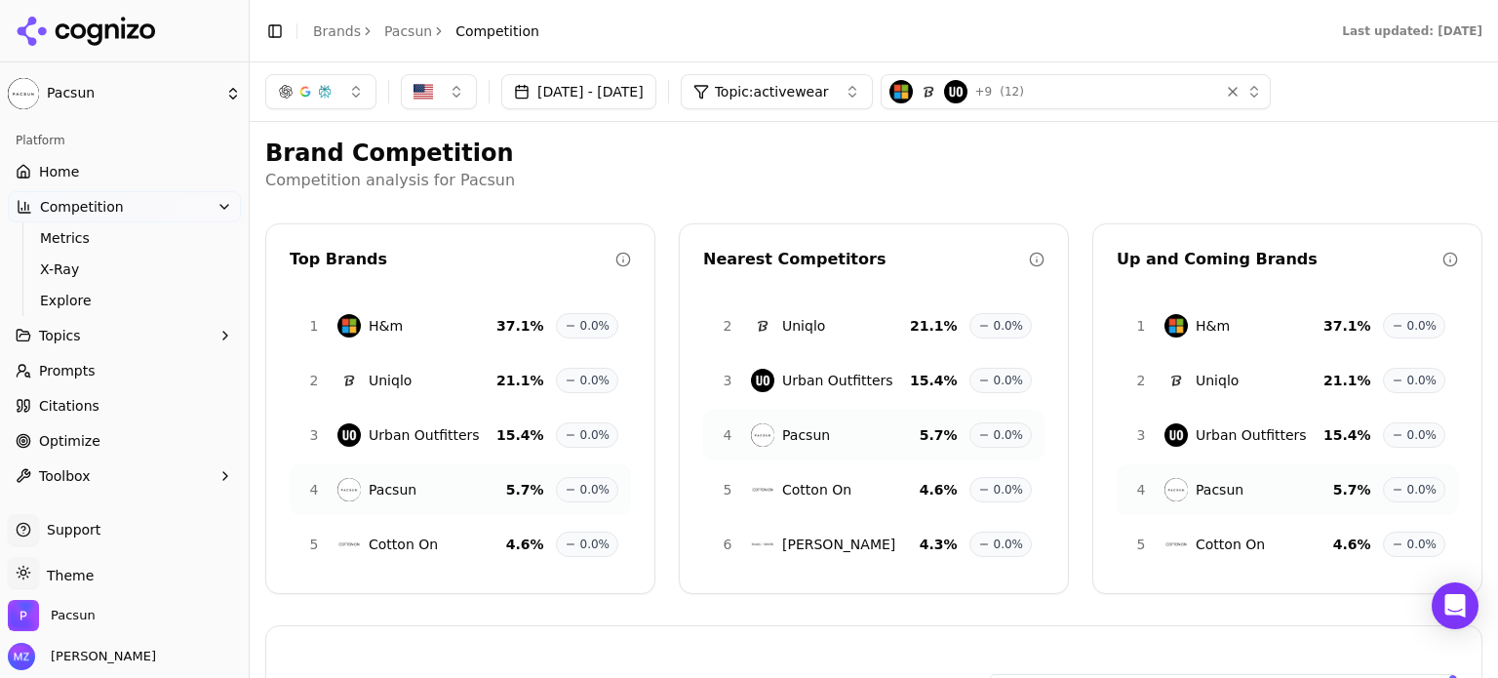
click at [873, 103] on button "Topic: activewear" at bounding box center [777, 91] width 192 height 35
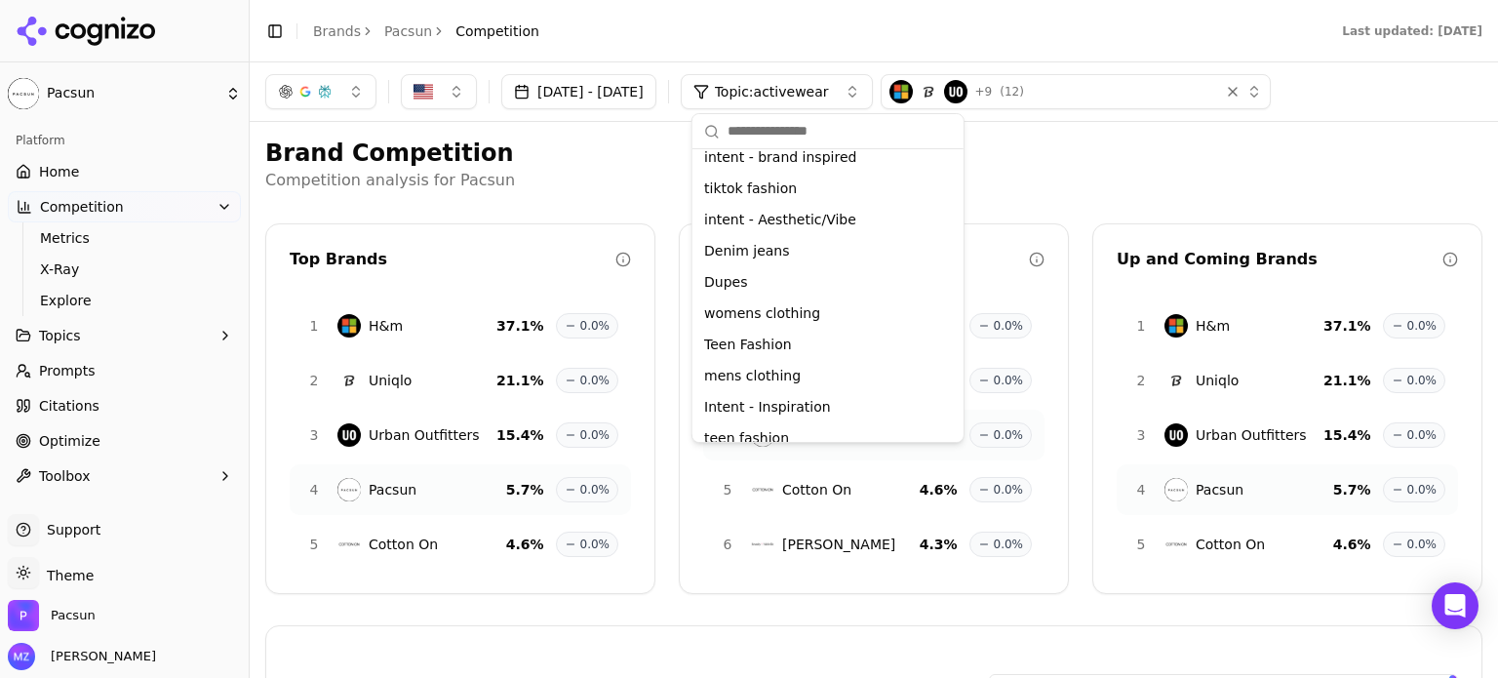
scroll to position [558, 0]
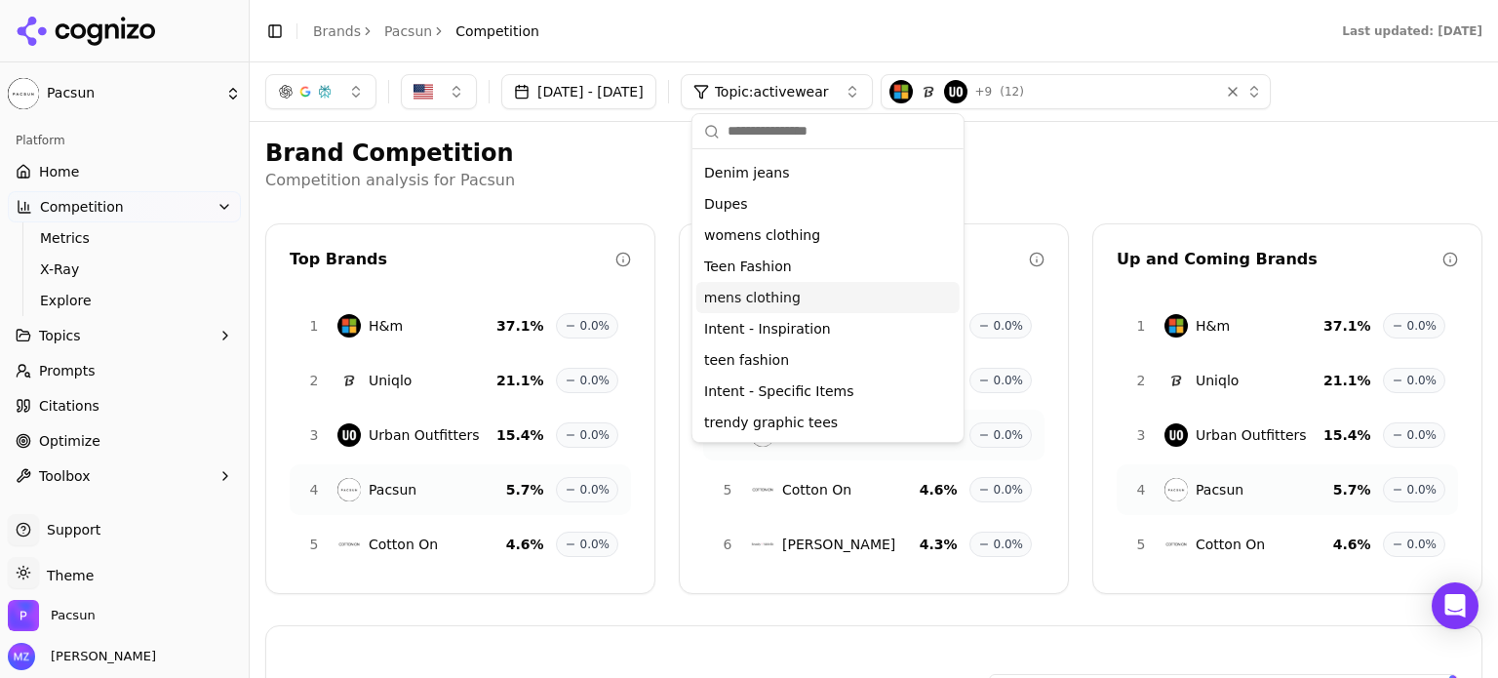
click at [811, 299] on div "mens clothing" at bounding box center [827, 297] width 263 height 31
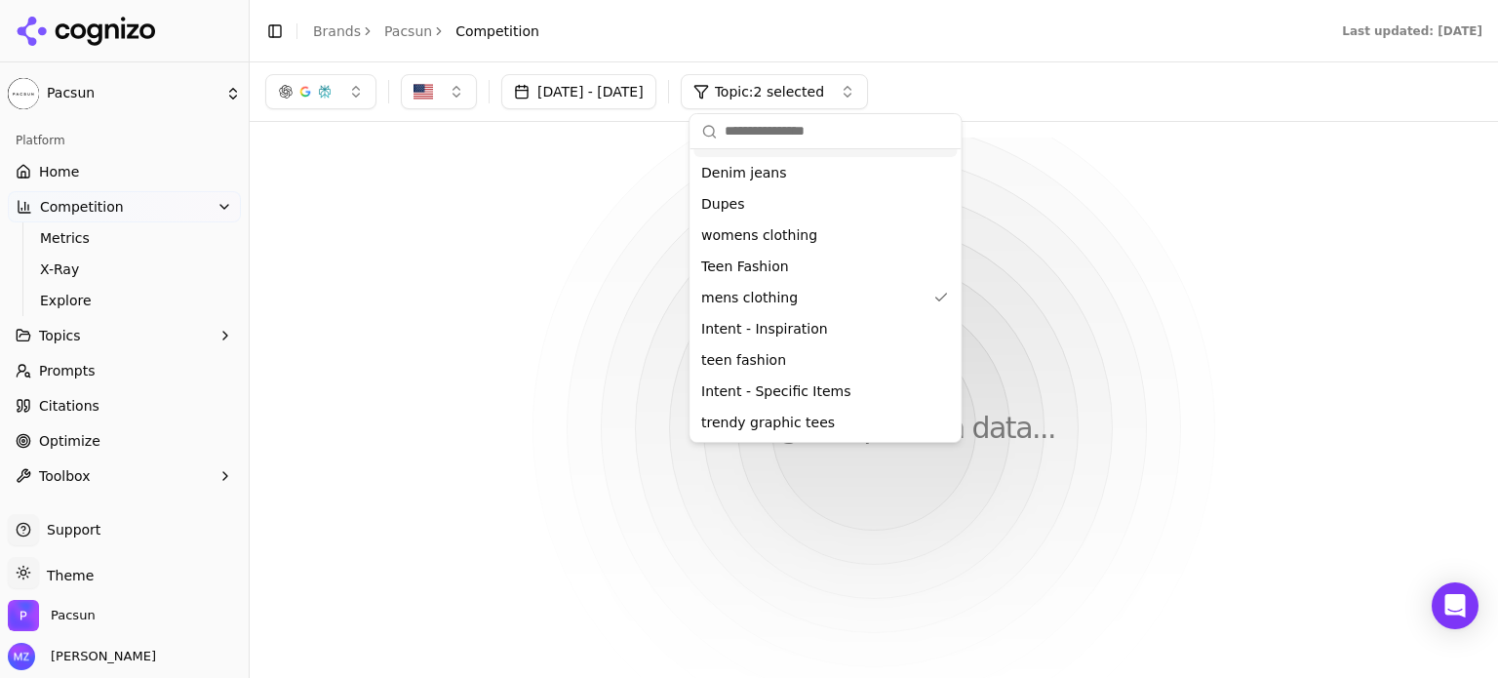
click at [824, 96] on span "Topic: 2 selected" at bounding box center [769, 92] width 109 height 20
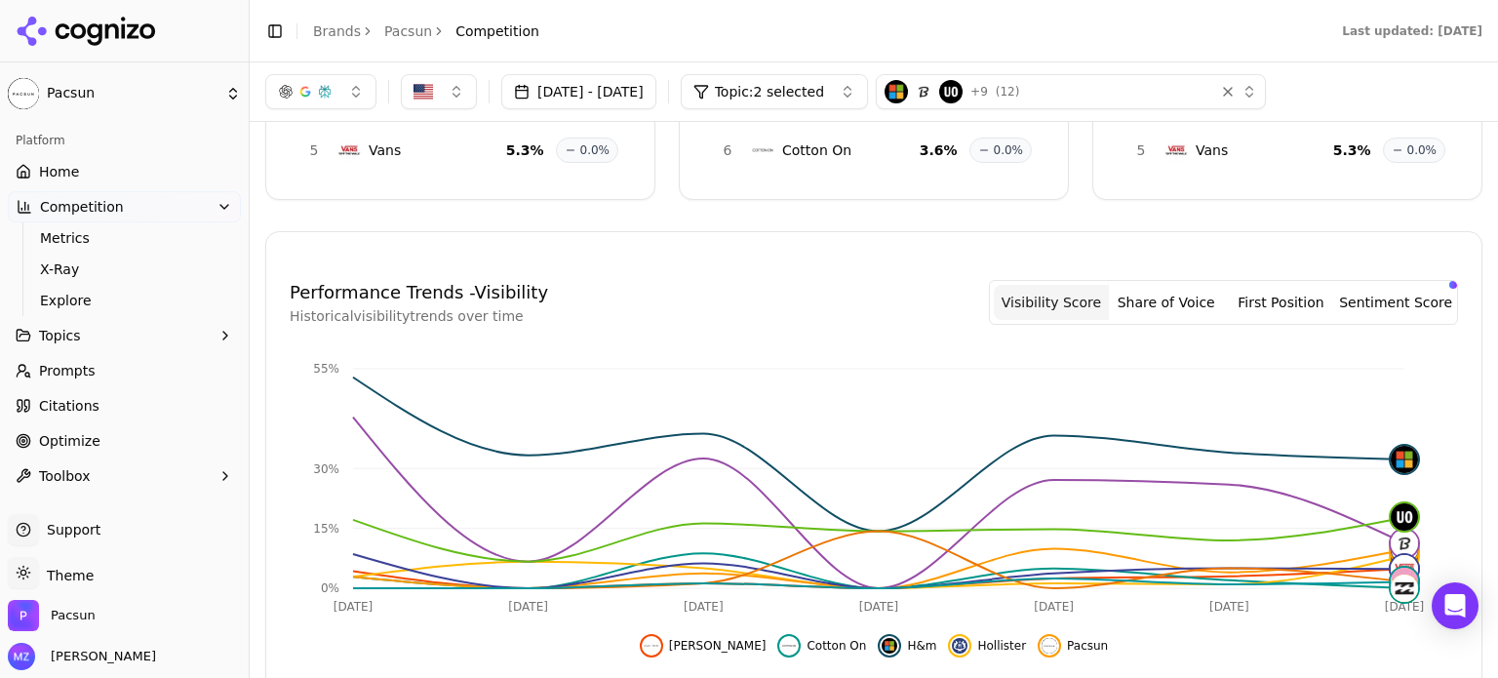
scroll to position [390, 0]
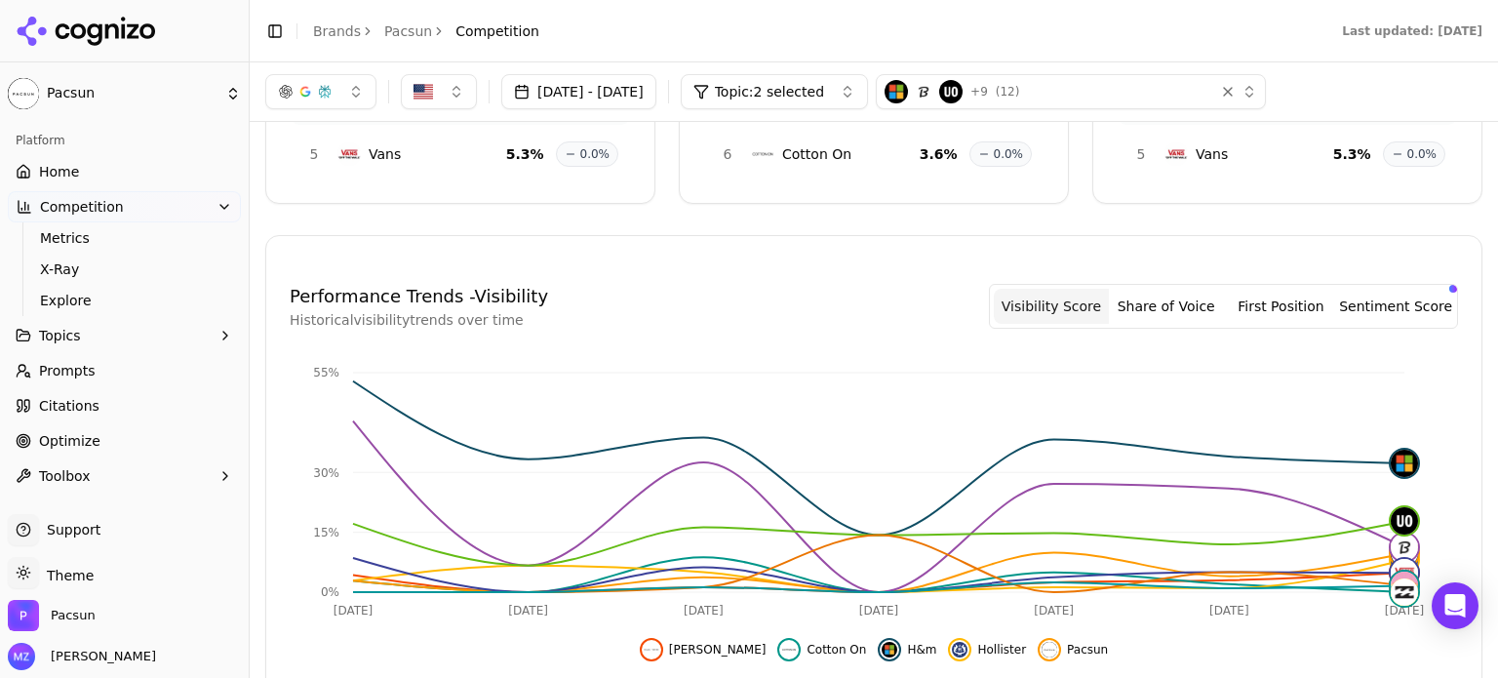
click at [1364, 311] on button "Sentiment Score" at bounding box center [1395, 306] width 115 height 35
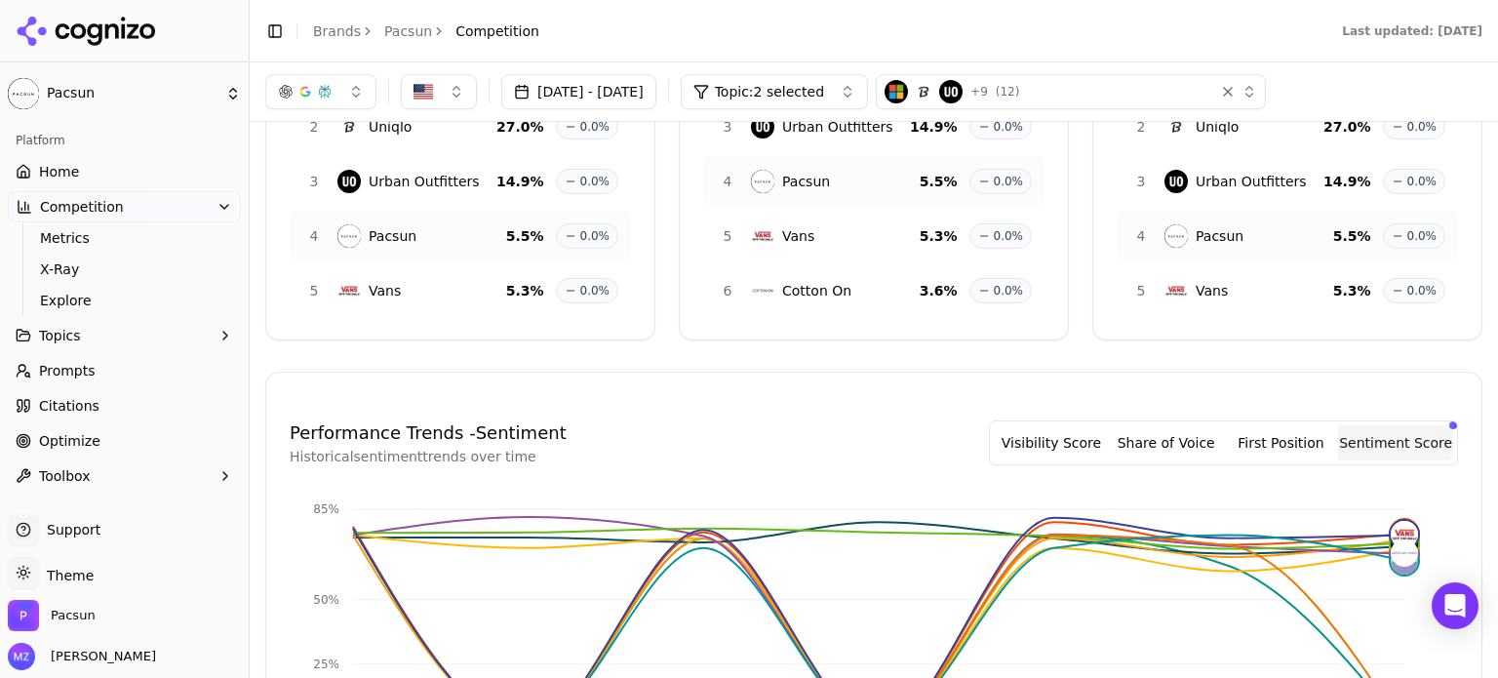
scroll to position [0, 0]
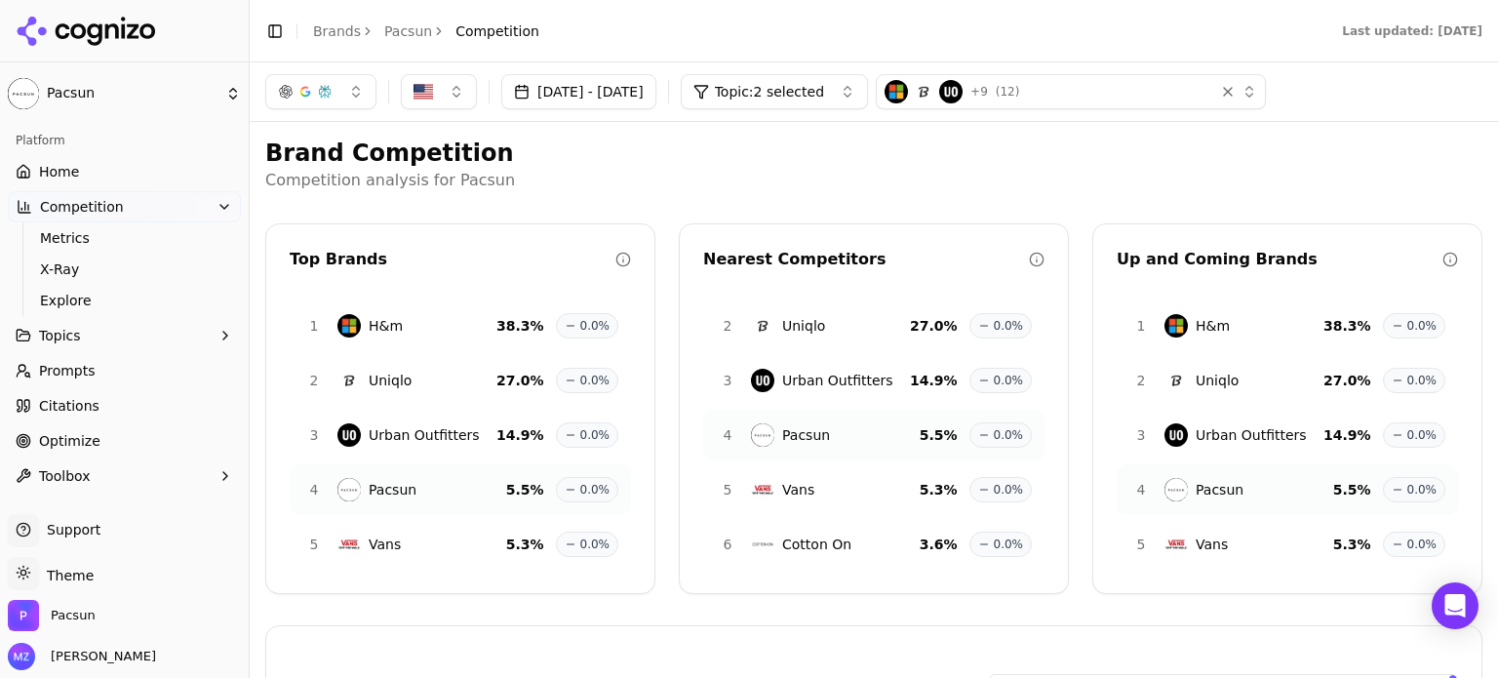
click at [100, 212] on span "Competition" at bounding box center [82, 207] width 84 height 20
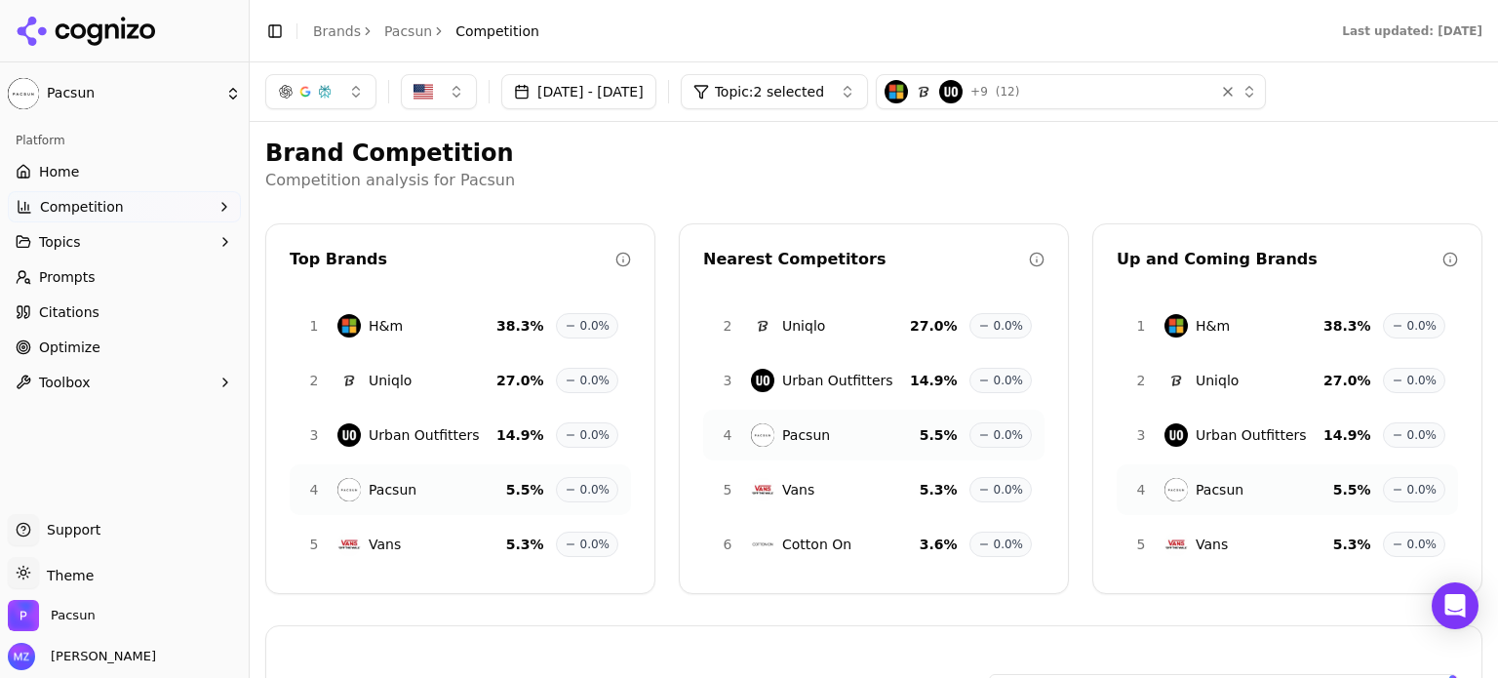
click at [129, 196] on button "Competition" at bounding box center [124, 206] width 233 height 31
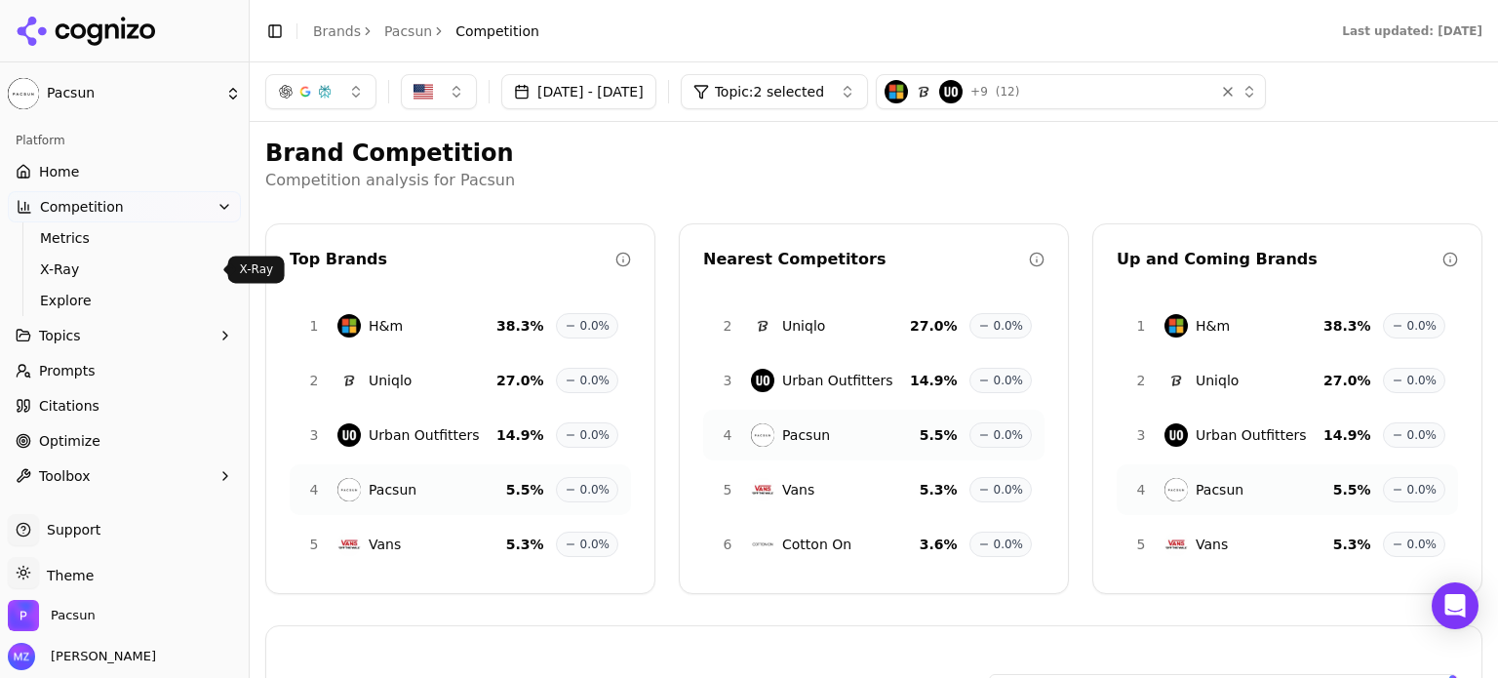
click at [90, 259] on span "X-Ray" at bounding box center [125, 269] width 170 height 20
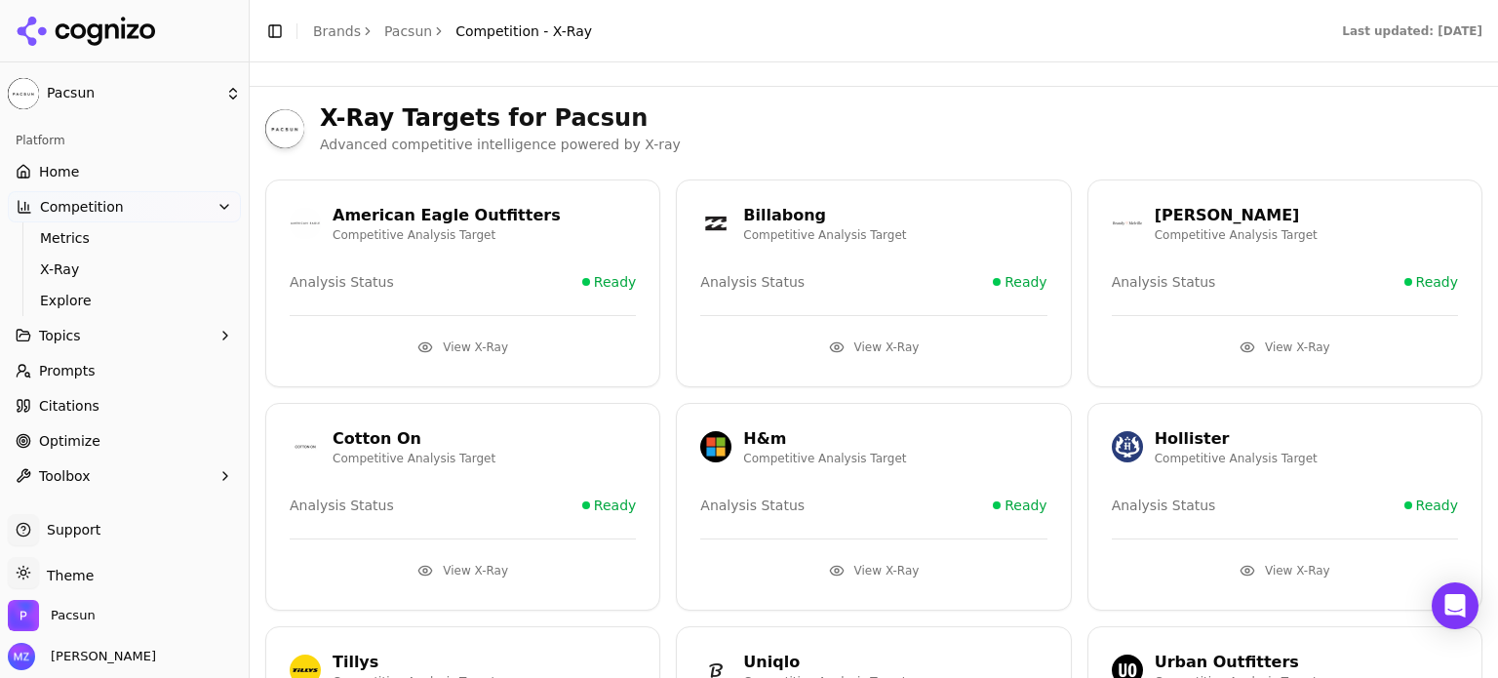
click at [482, 339] on button "View X-Ray" at bounding box center [463, 347] width 346 height 31
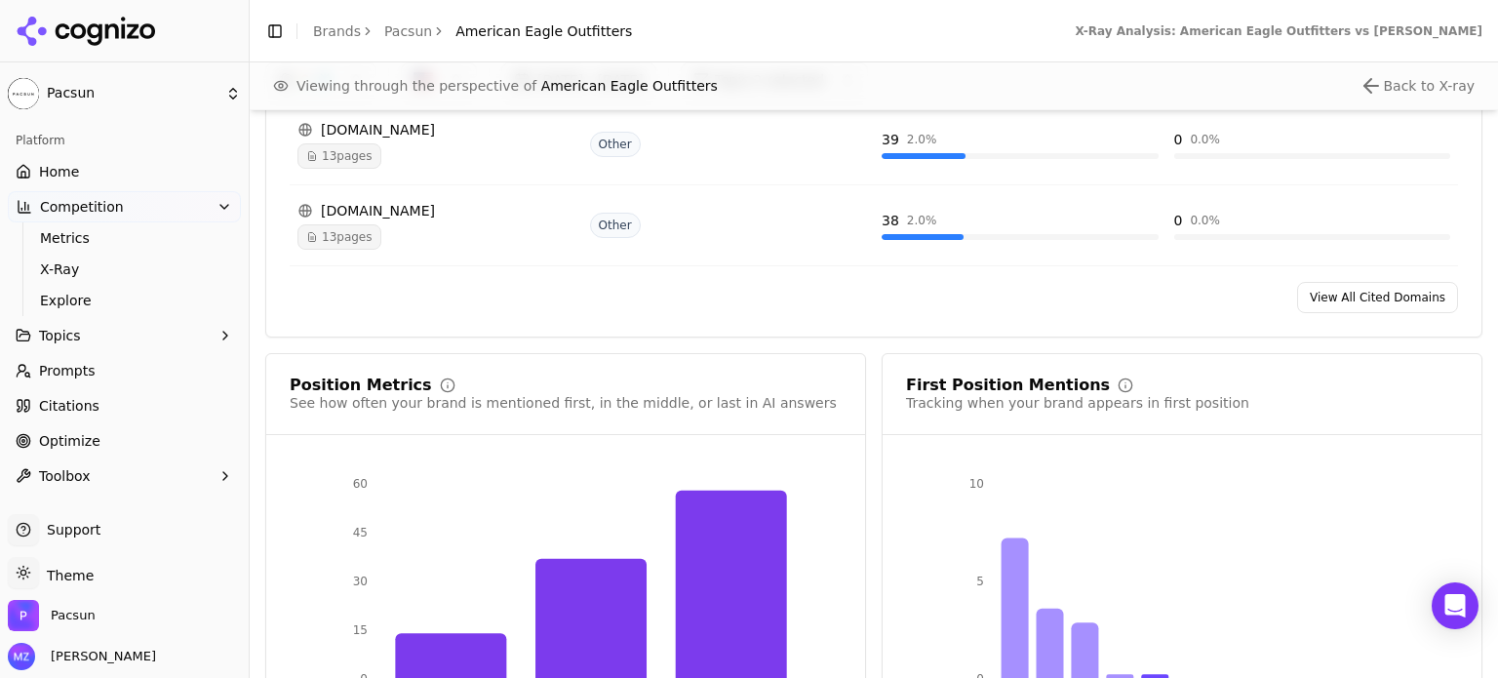
scroll to position [2626, 0]
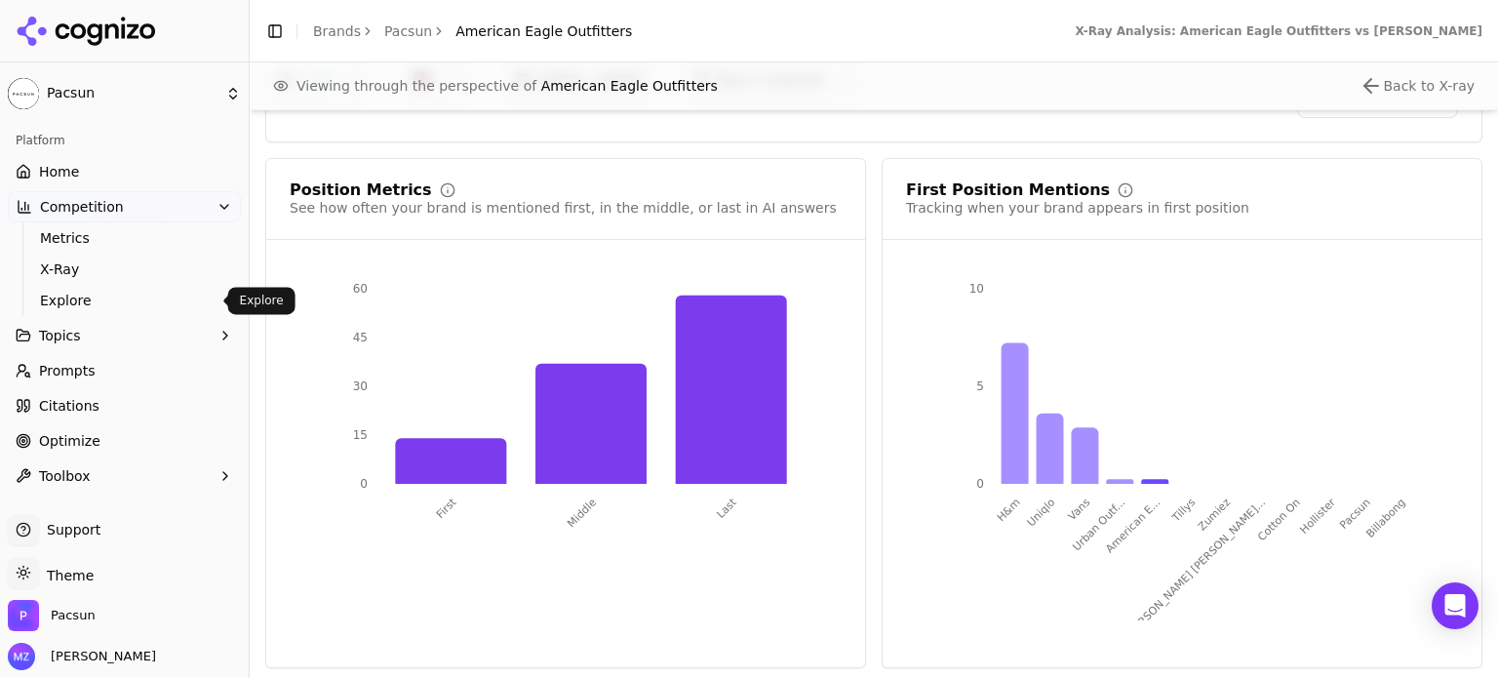
click at [98, 291] on span "Explore" at bounding box center [125, 301] width 170 height 20
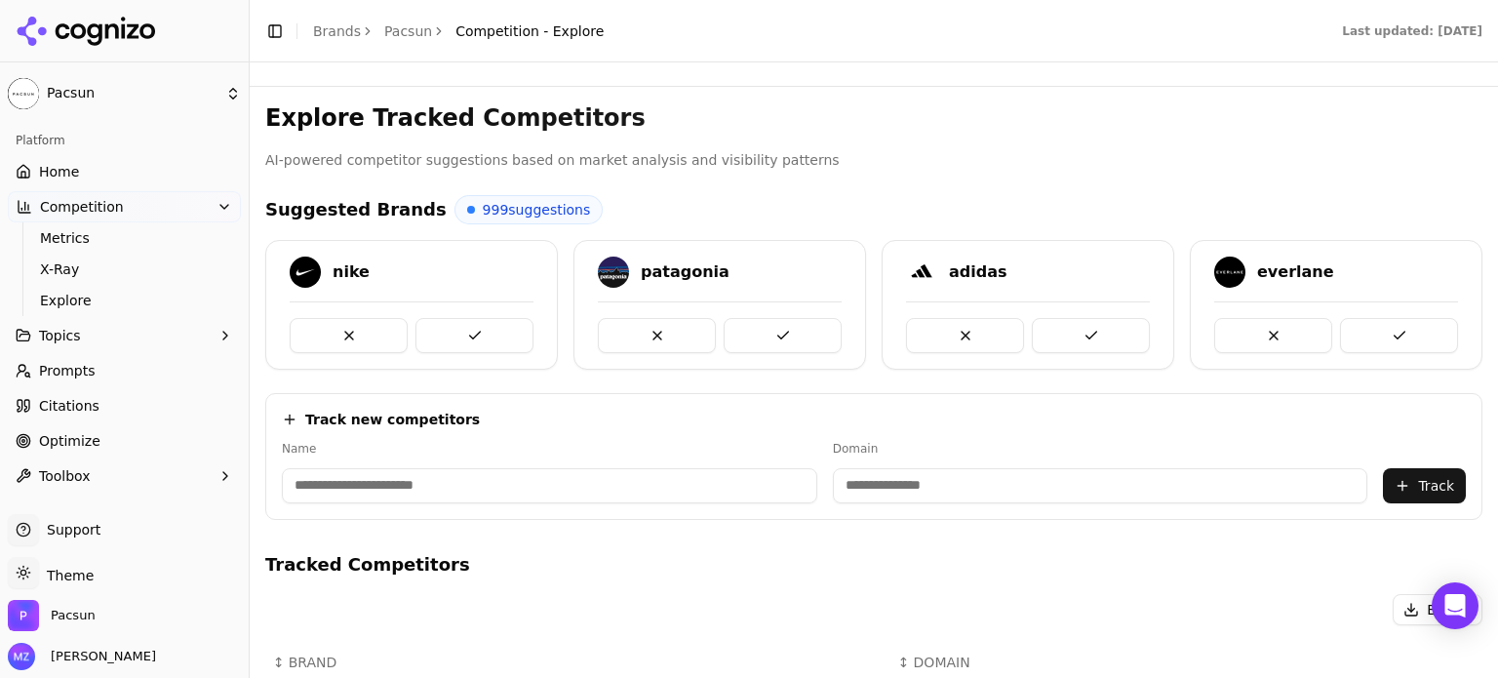
click at [139, 328] on button "Topics" at bounding box center [124, 335] width 233 height 31
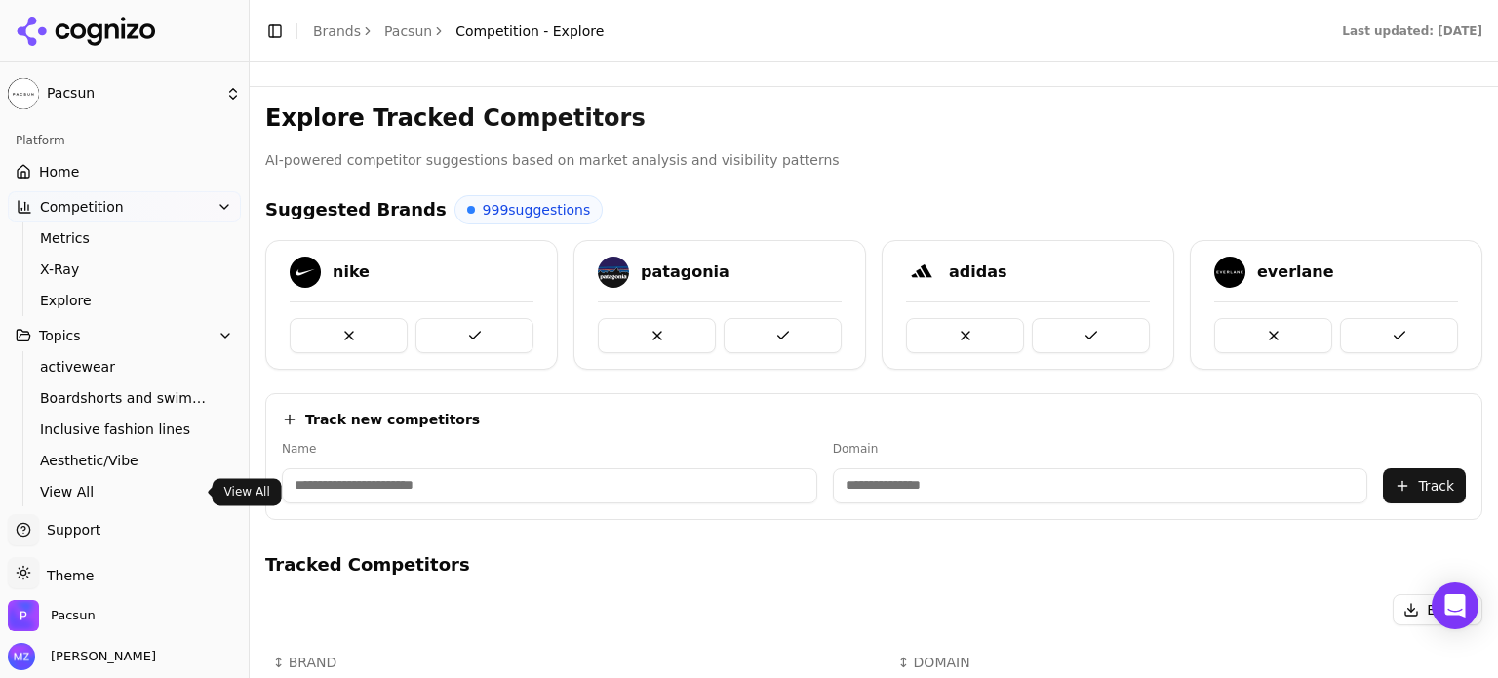
click at [55, 501] on link "View All" at bounding box center [124, 491] width 185 height 27
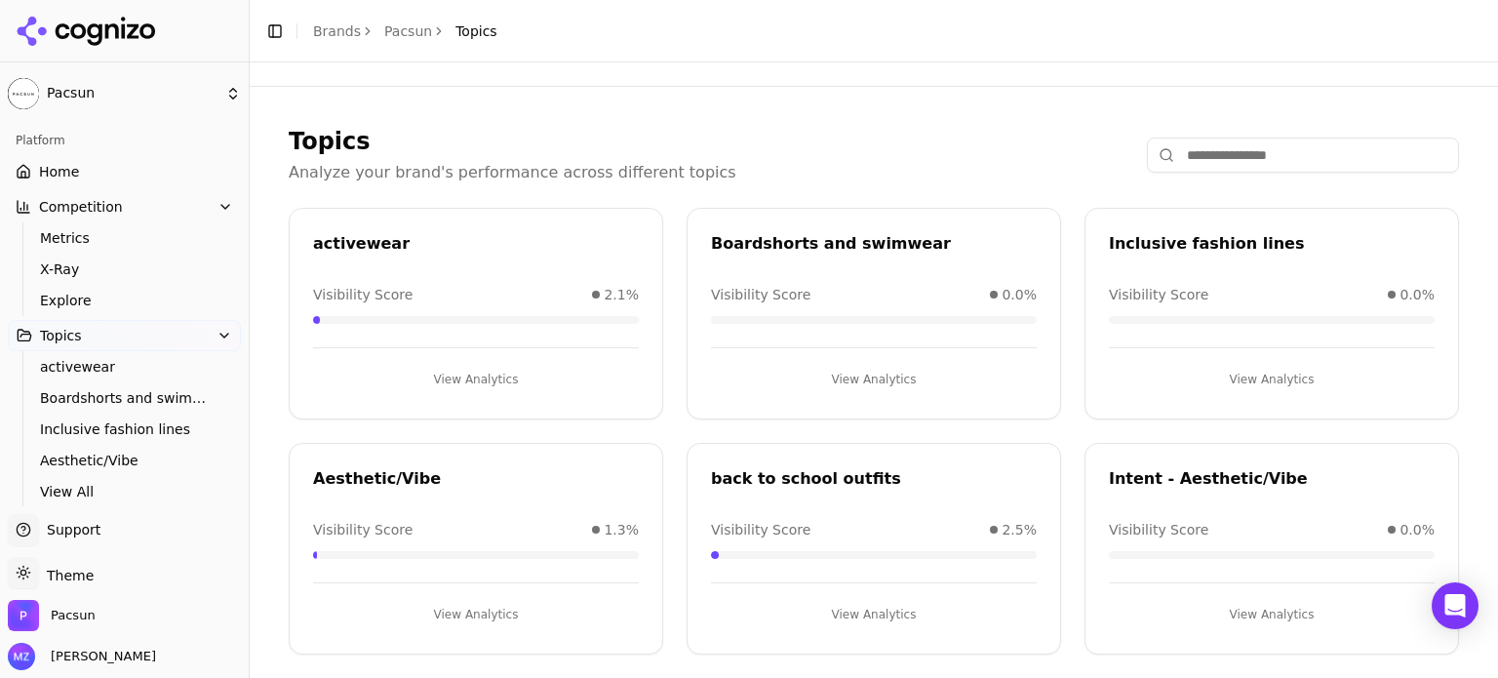
drag, startPoint x: 458, startPoint y: 389, endPoint x: 437, endPoint y: 381, distance: 22.8
click at [437, 382] on button "View Analytics" at bounding box center [476, 379] width 326 height 31
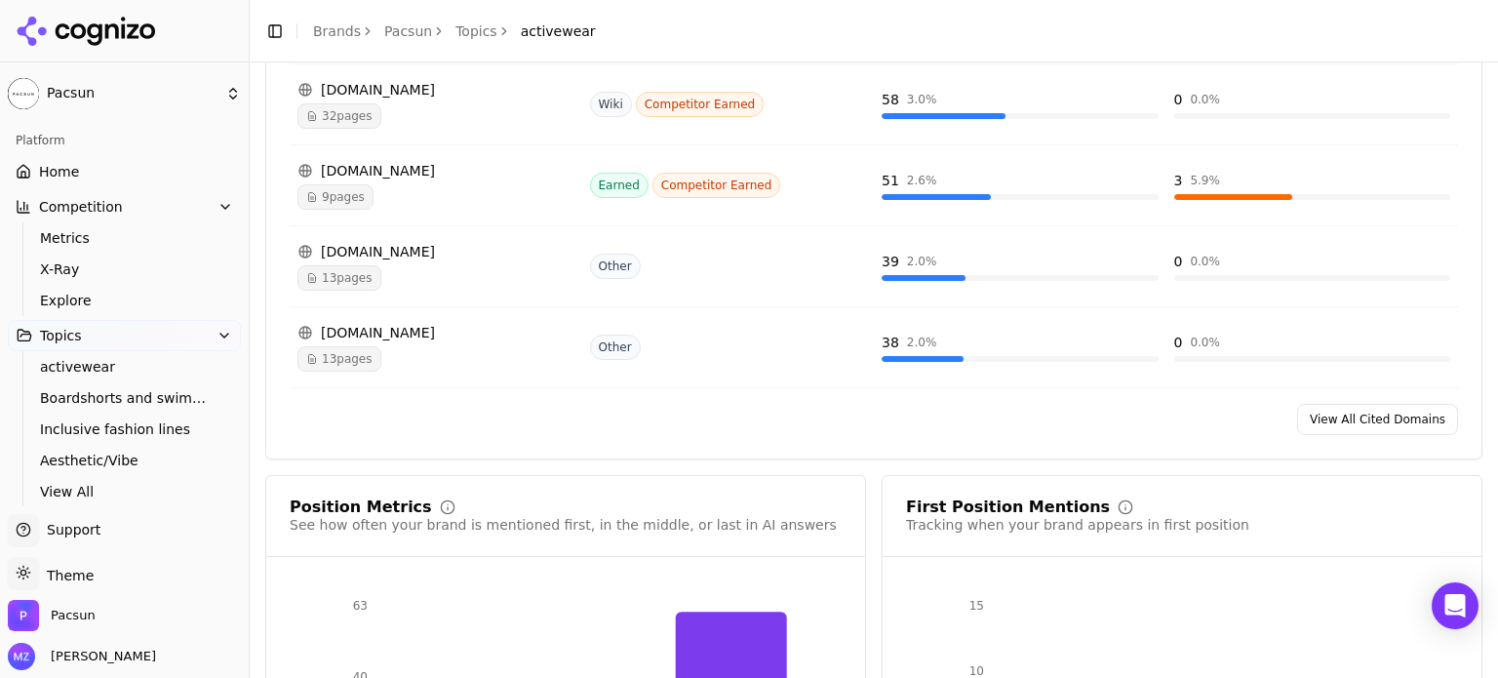
scroll to position [1561, 0]
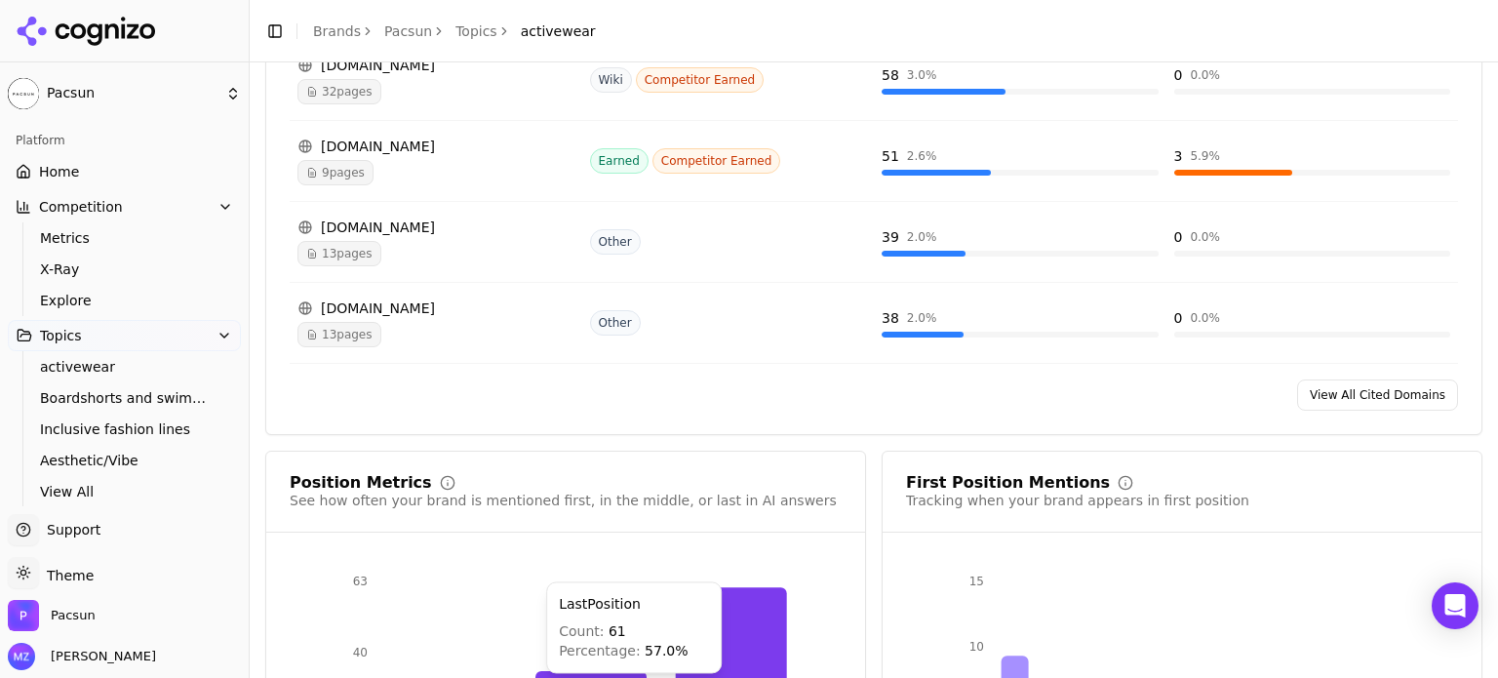
click at [694, 677] on html "Pacsun Platform Home Competition Metrics X-Ray Explore Topics activewear Boards…" at bounding box center [749, 339] width 1498 height 678
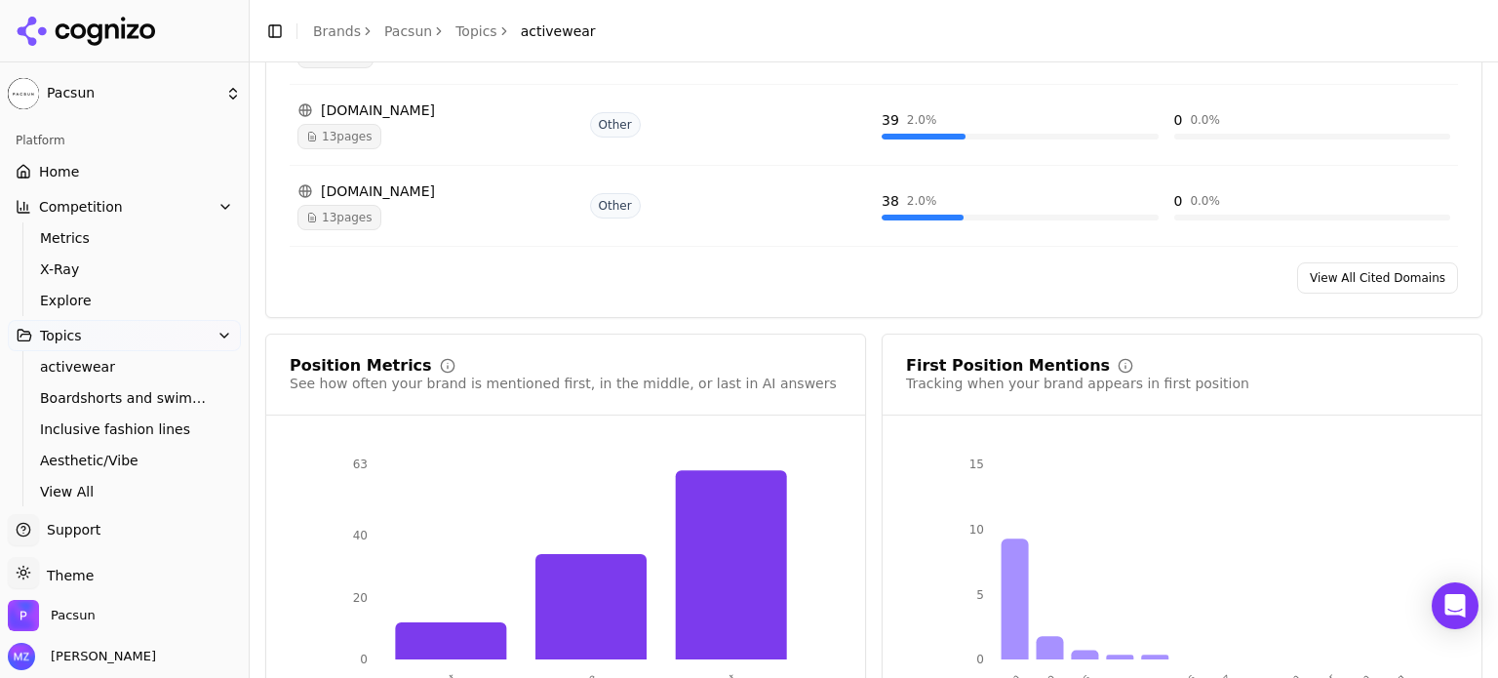
scroll to position [1643, 0]
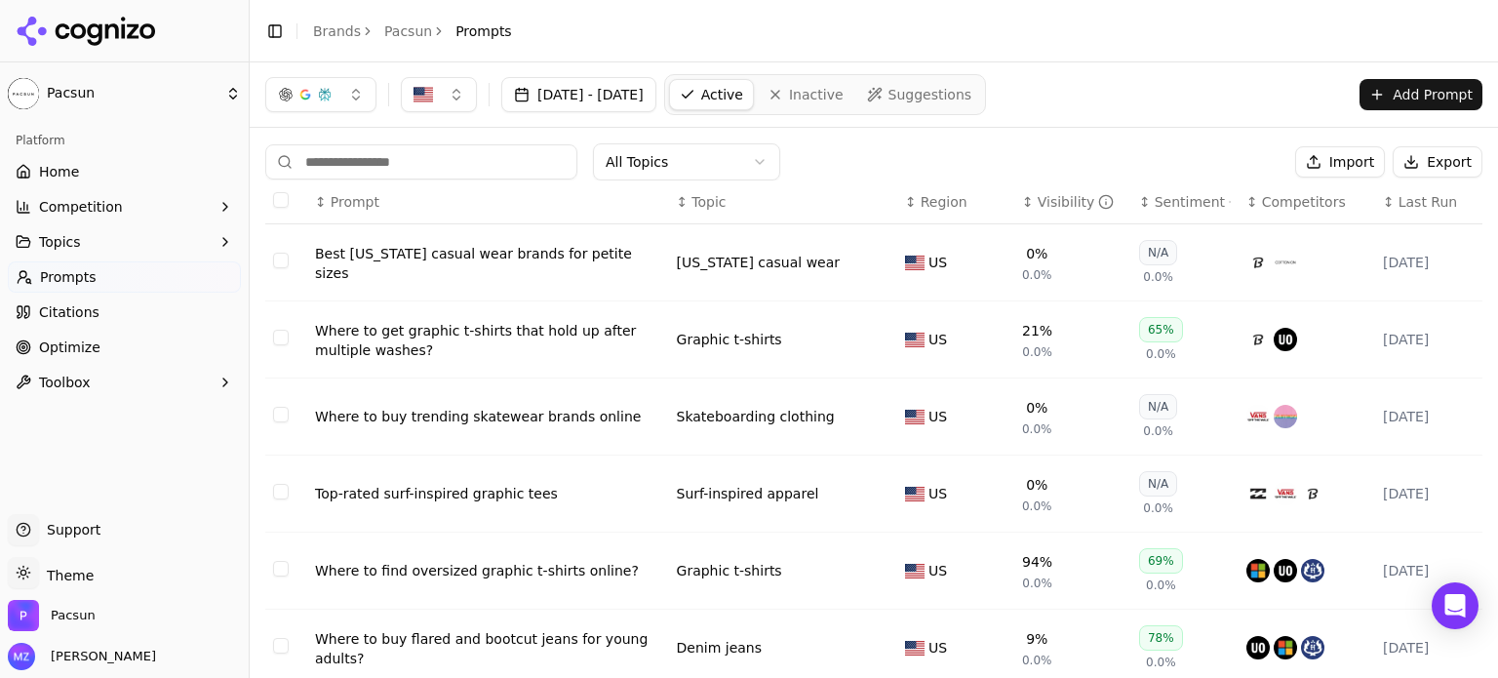
click at [958, 96] on span "Suggestions" at bounding box center [931, 95] width 84 height 20
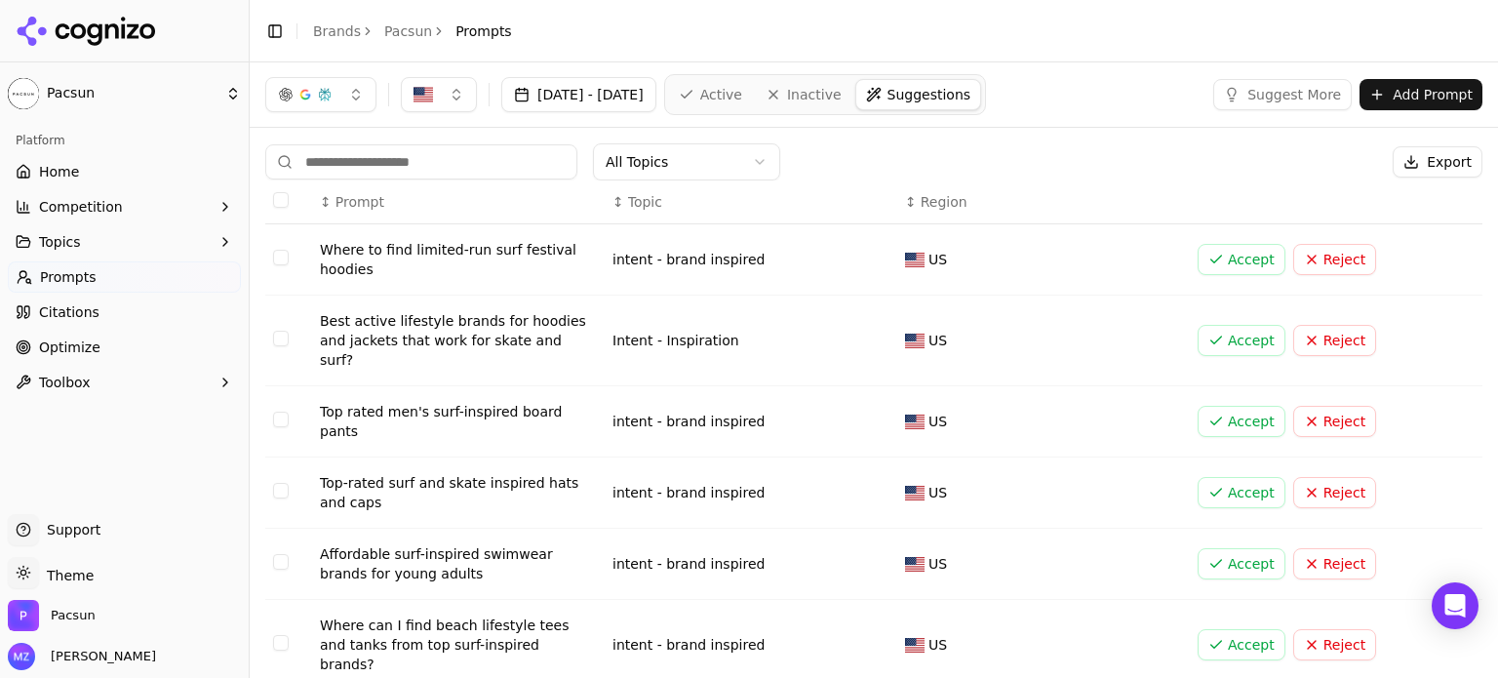
click at [748, 100] on link "Active" at bounding box center [710, 94] width 83 height 31
